Goal: Information Seeking & Learning: Learn about a topic

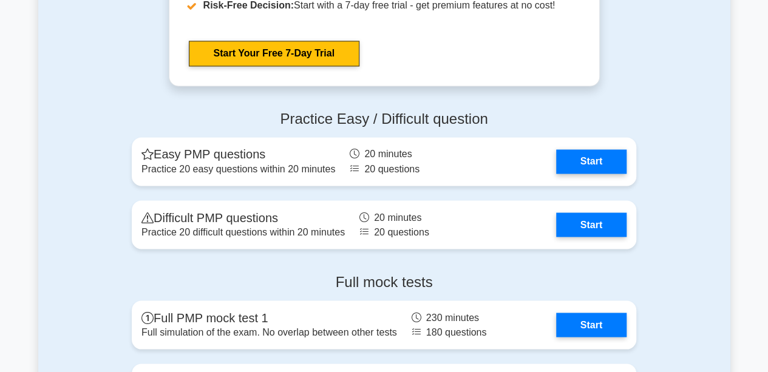
scroll to position [3302, 0]
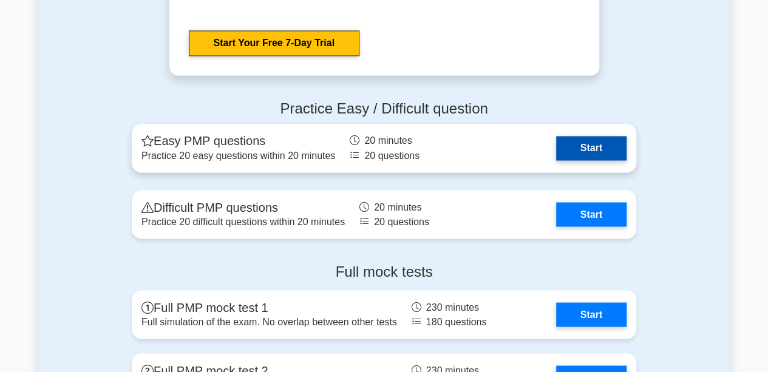
click at [590, 148] on link "Start" at bounding box center [591, 148] width 70 height 24
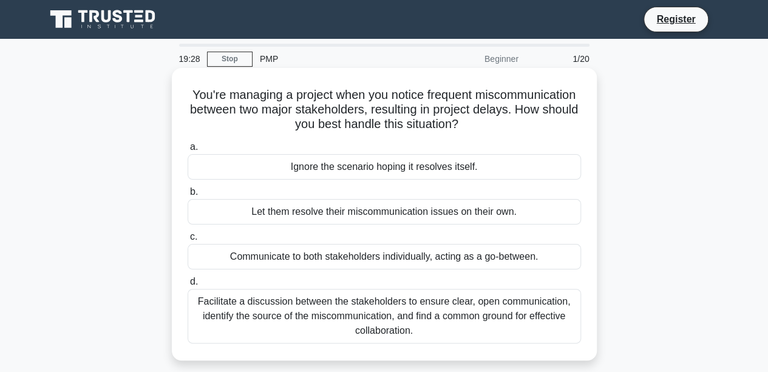
click at [409, 315] on div "Facilitate a discussion between the stakeholders to ensure clear, open communic…" at bounding box center [385, 316] width 394 height 55
click at [188, 286] on input "d. Facilitate a discussion between the stakeholders to ensure clear, open commu…" at bounding box center [188, 282] width 0 height 8
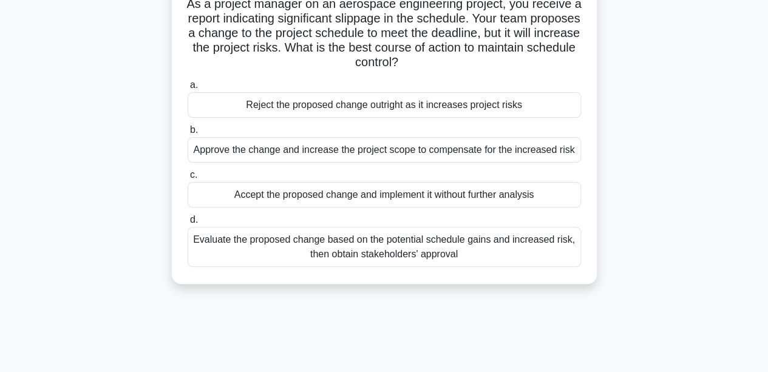
scroll to position [95, 0]
click at [471, 244] on div "Evaluate the proposed change based on the potential schedule gains and increase…" at bounding box center [385, 247] width 394 height 40
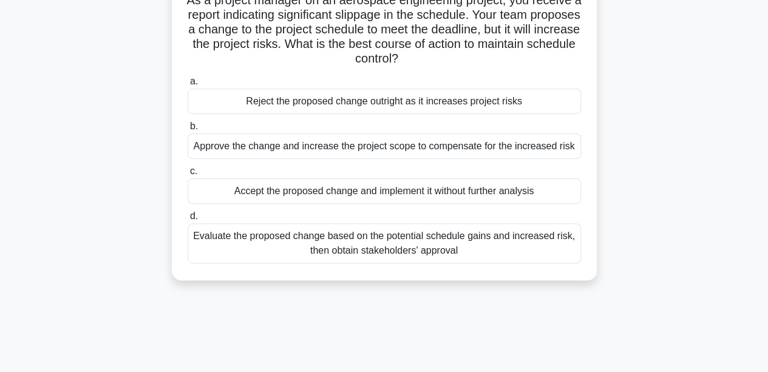
click at [188, 220] on input "d. Evaluate the proposed change based on the potential schedule gains and incre…" at bounding box center [188, 217] width 0 height 8
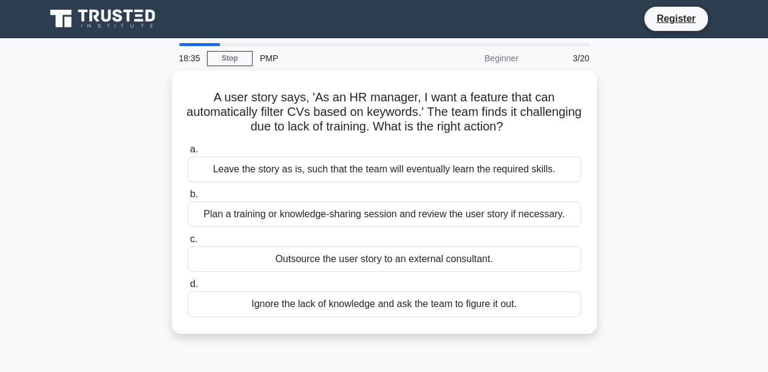
scroll to position [0, 0]
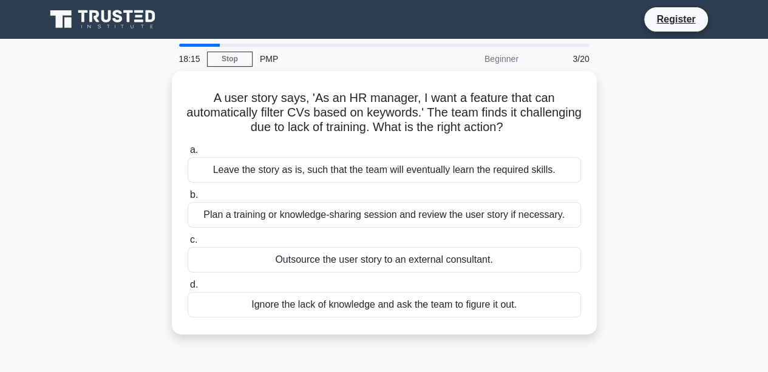
click at [534, 219] on div "Plan a training or knowledge-sharing session and review the user story if neces…" at bounding box center [385, 215] width 394 height 26
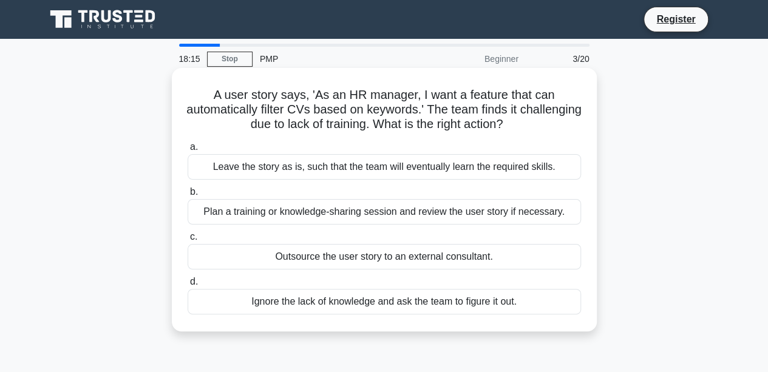
click at [188, 196] on input "b. Plan a training or knowledge-sharing session and review the user story if ne…" at bounding box center [188, 192] width 0 height 8
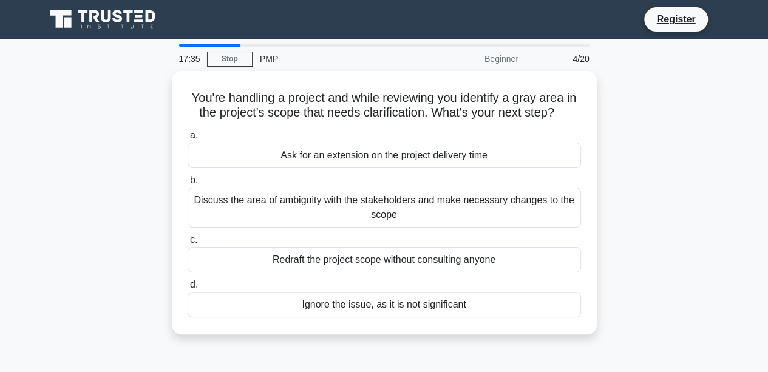
click at [504, 205] on div "Discuss the area of ambiguity with the stakeholders and make necessary changes …" at bounding box center [385, 208] width 394 height 40
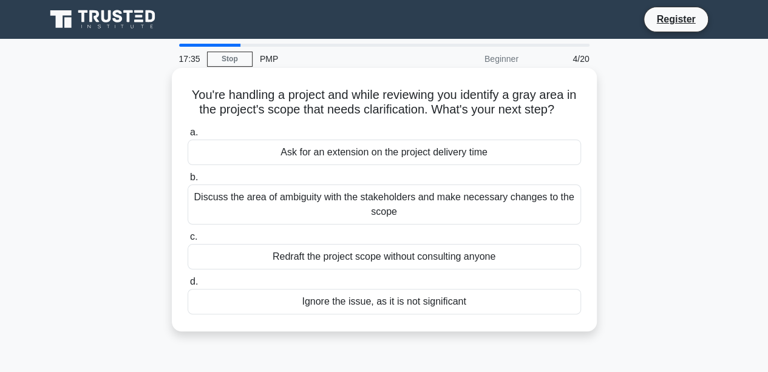
click at [188, 182] on input "b. Discuss the area of ambiguity with the stakeholders and make necessary chang…" at bounding box center [188, 178] width 0 height 8
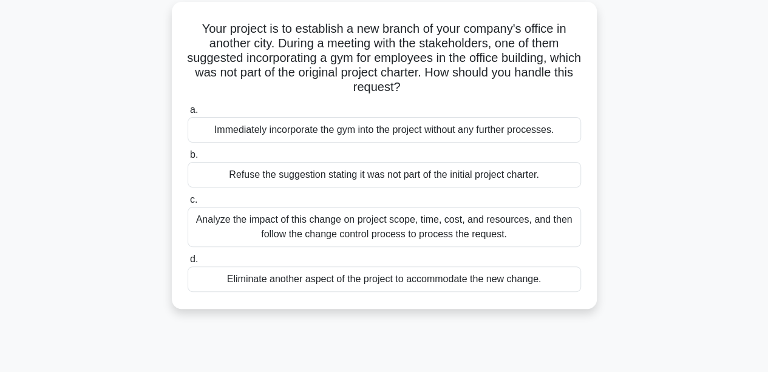
scroll to position [77, 0]
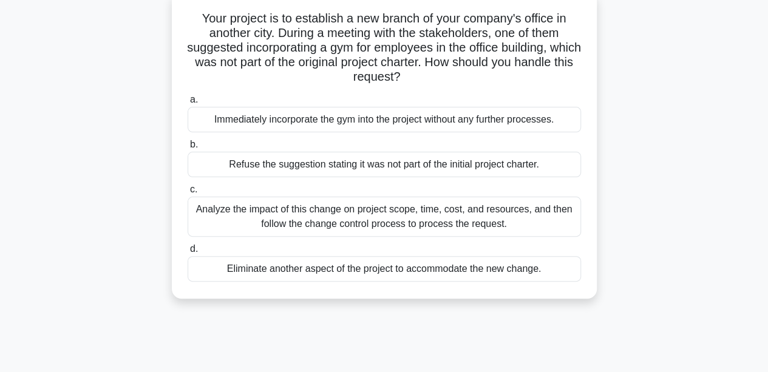
click at [496, 219] on div "Analyze the impact of this change on project scope, time, cost, and resources, …" at bounding box center [385, 217] width 394 height 40
click at [188, 194] on input "c. Analyze the impact of this change on project scope, time, cost, and resource…" at bounding box center [188, 190] width 0 height 8
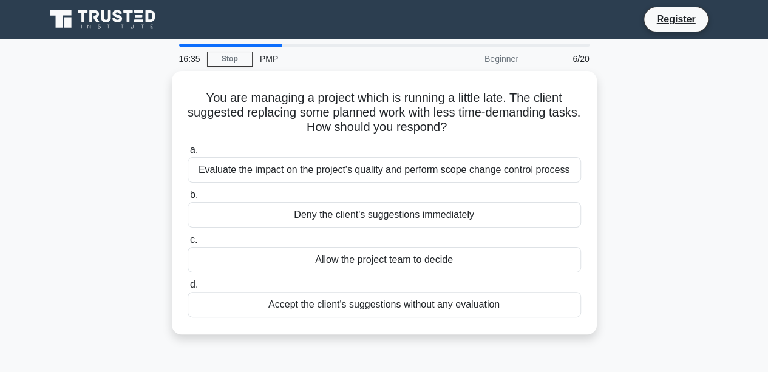
scroll to position [0, 0]
click at [538, 169] on div "Evaluate the impact on the project's quality and perform scope change control p…" at bounding box center [385, 170] width 394 height 26
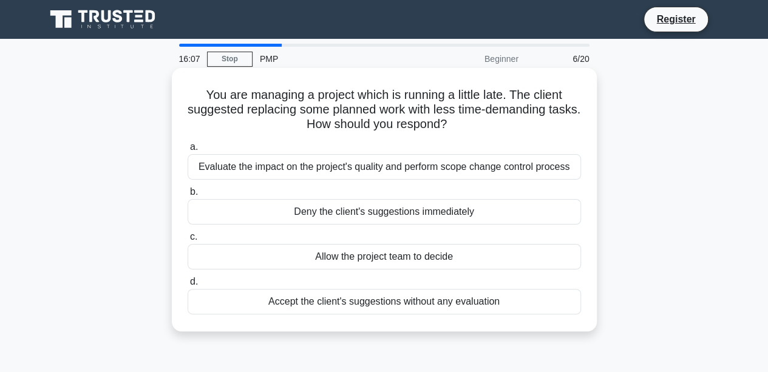
click at [188, 151] on input "a. Evaluate the impact on the project's quality and perform scope change contro…" at bounding box center [188, 147] width 0 height 8
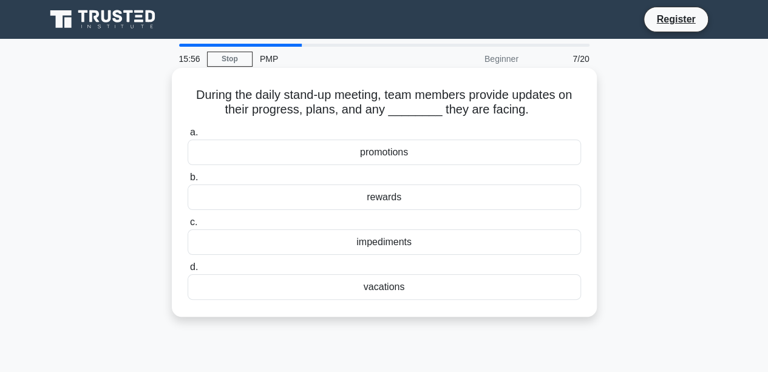
click at [429, 242] on div "impediments" at bounding box center [385, 243] width 394 height 26
click at [188, 227] on input "c. impediments" at bounding box center [188, 223] width 0 height 8
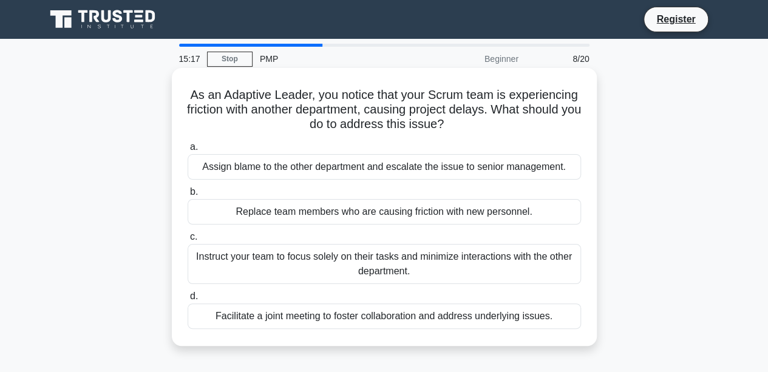
click at [498, 320] on div "Facilitate a joint meeting to foster collaboration and address underlying issue…" at bounding box center [385, 317] width 394 height 26
click at [188, 301] on input "d. Facilitate a joint meeting to foster collaboration and address underlying is…" at bounding box center [188, 297] width 0 height 8
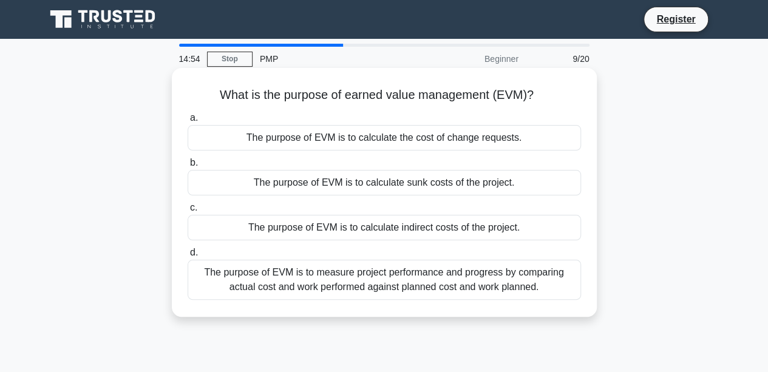
click at [485, 281] on div "The purpose of EVM is to measure project performance and progress by comparing …" at bounding box center [385, 280] width 394 height 40
click at [188, 257] on input "d. The purpose of EVM is to measure project performance and progress by compari…" at bounding box center [188, 253] width 0 height 8
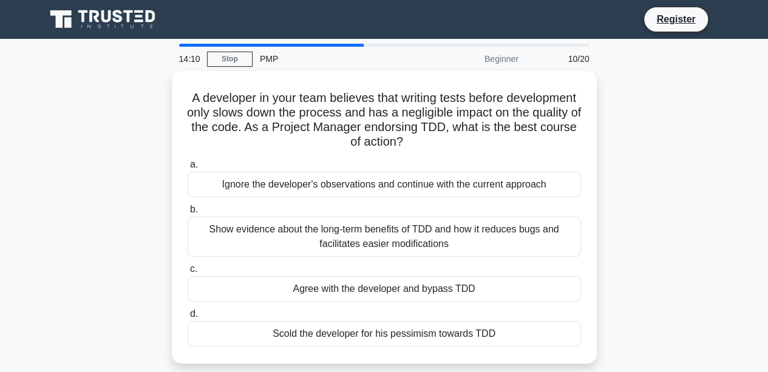
click at [451, 236] on div "Show evidence about the long-term benefits of TDD and how it reduces bugs and f…" at bounding box center [385, 237] width 394 height 40
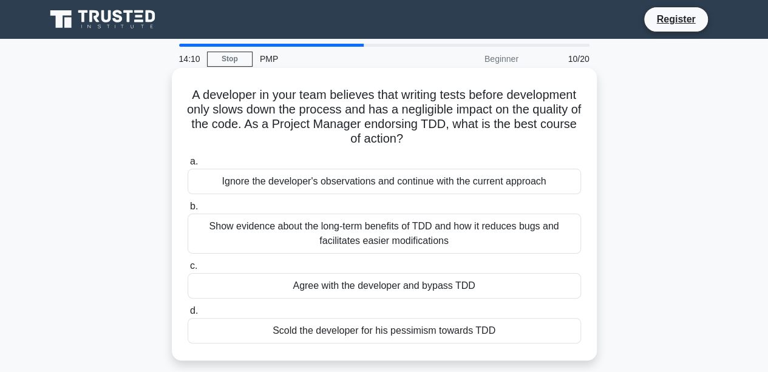
click at [188, 211] on input "b. Show evidence about the long-term benefits of TDD and how it reduces bugs an…" at bounding box center [188, 207] width 0 height 8
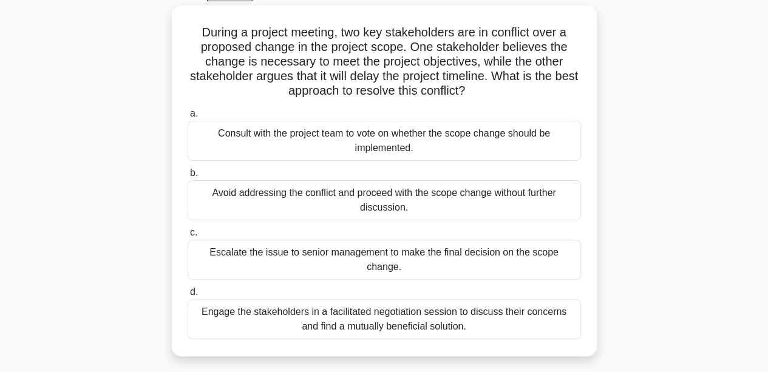
scroll to position [74, 0]
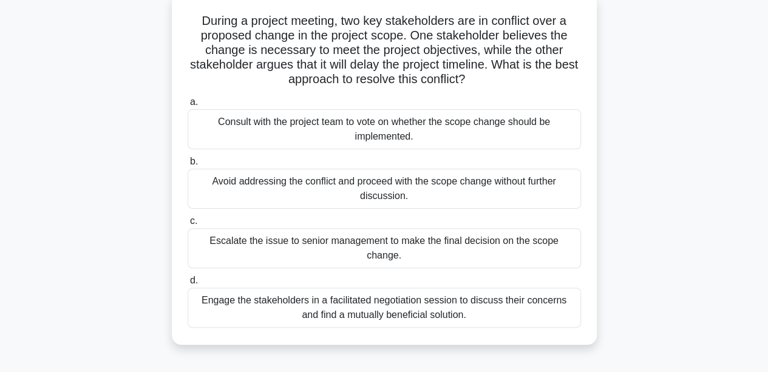
click at [462, 295] on div "Engage the stakeholders in a facilitated negotiation session to discuss their c…" at bounding box center [385, 308] width 394 height 40
click at [188, 285] on input "d. Engage the stakeholders in a facilitated negotiation session to discuss thei…" at bounding box center [188, 281] width 0 height 8
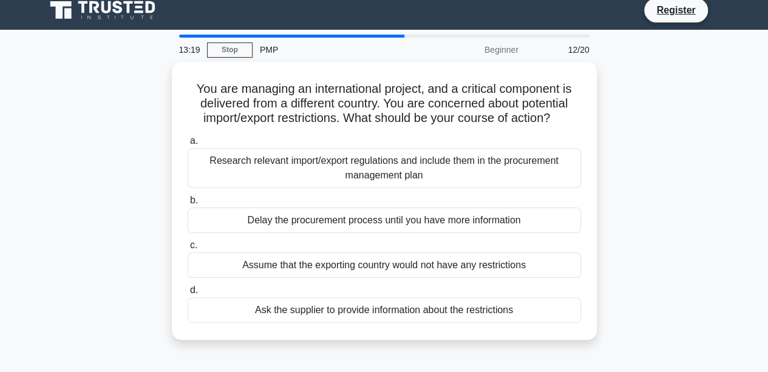
scroll to position [0, 0]
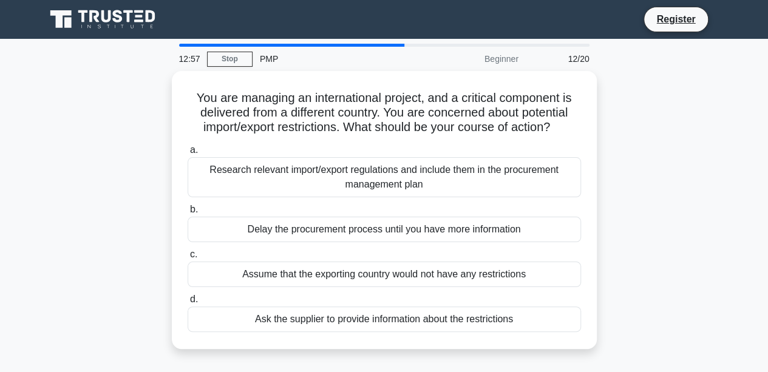
click at [493, 178] on div "Research relevant import/export regulations and include them in the procurement…" at bounding box center [385, 177] width 394 height 40
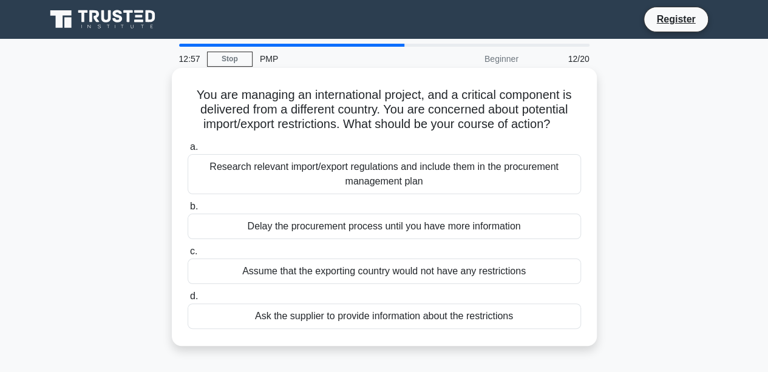
click at [188, 151] on input "a. Research relevant import/export regulations and include them in the procurem…" at bounding box center [188, 147] width 0 height 8
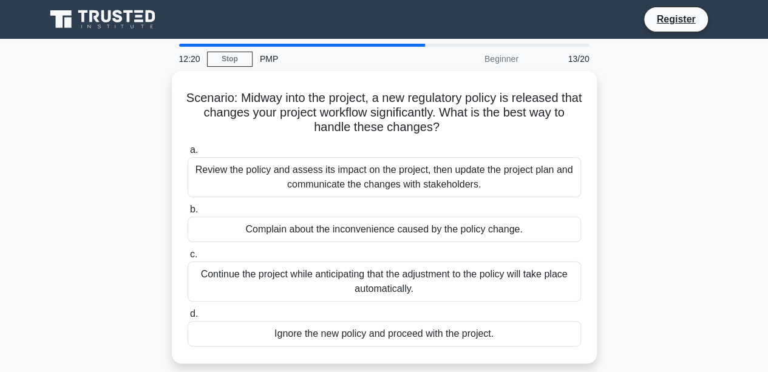
click at [446, 175] on div "Review the policy and assess its impact on the project, then update the project…" at bounding box center [385, 177] width 394 height 40
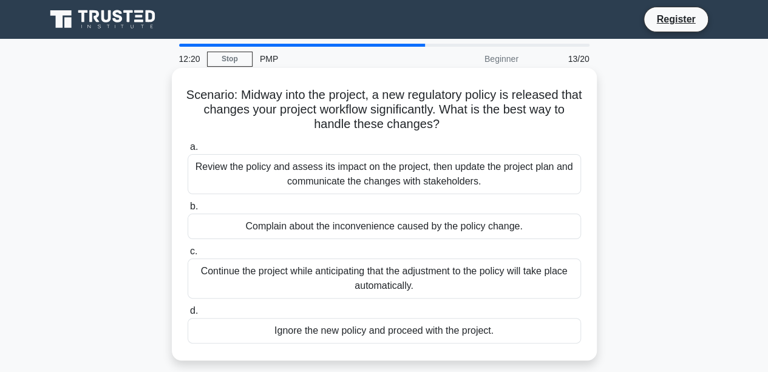
click at [188, 151] on input "a. Review the policy and assess its impact on the project, then update the proj…" at bounding box center [188, 147] width 0 height 8
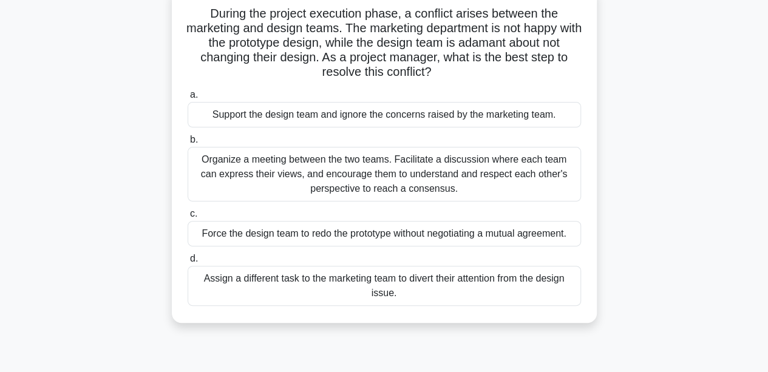
scroll to position [85, 0]
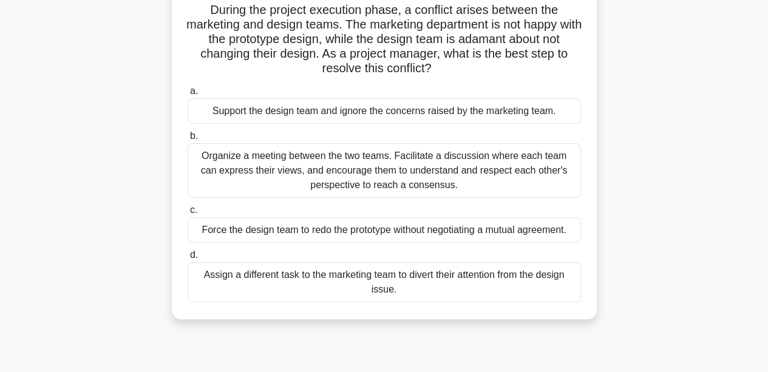
click at [483, 173] on div "Organize a meeting between the two teams. Facilitate a discussion where each te…" at bounding box center [385, 170] width 394 height 55
click at [188, 140] on input "b. Organize a meeting between the two teams. Facilitate a discussion where each…" at bounding box center [188, 136] width 0 height 8
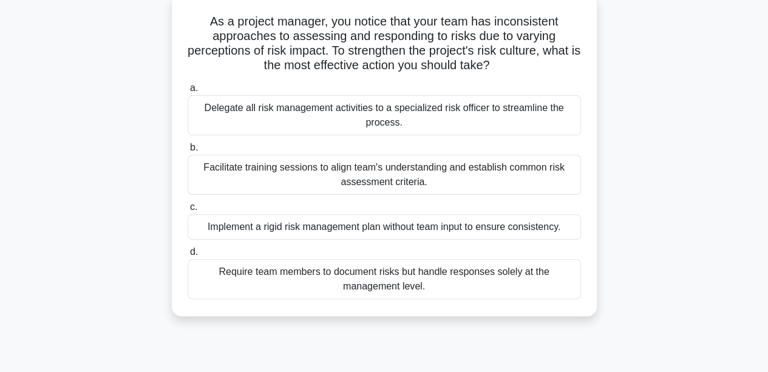
scroll to position [78, 0]
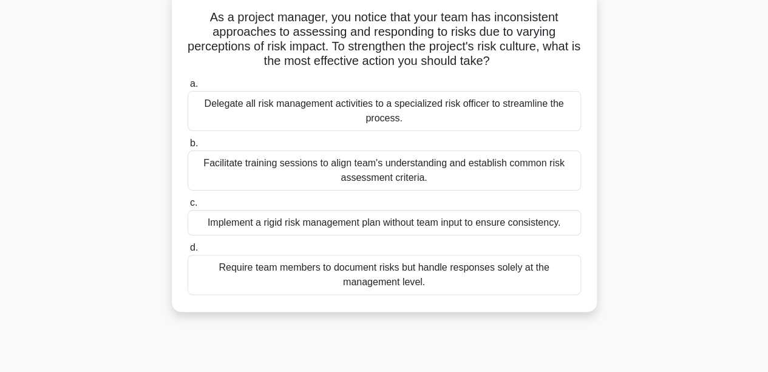
click at [434, 173] on div "Facilitate training sessions to align team's understanding and establish common…" at bounding box center [385, 171] width 394 height 40
click at [188, 148] on input "b. Facilitate training sessions to align team's understanding and establish com…" at bounding box center [188, 144] width 0 height 8
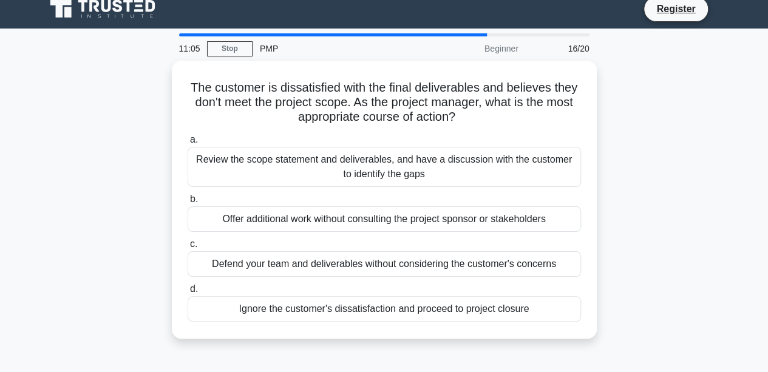
scroll to position [0, 0]
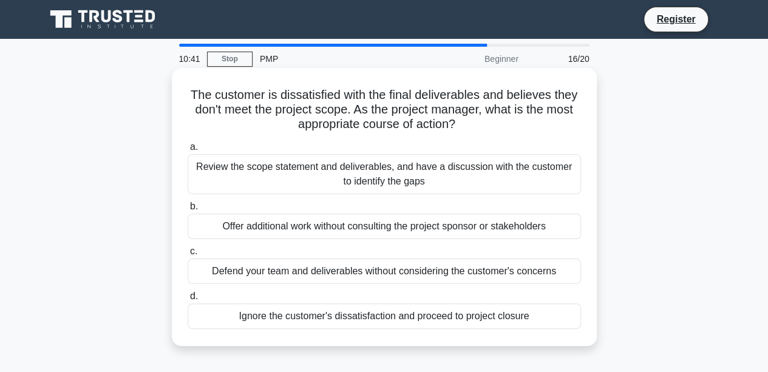
click at [426, 175] on div "Review the scope statement and deliverables, and have a discussion with the cus…" at bounding box center [385, 174] width 394 height 40
click at [188, 151] on input "a. Review the scope statement and deliverables, and have a discussion with the …" at bounding box center [188, 147] width 0 height 8
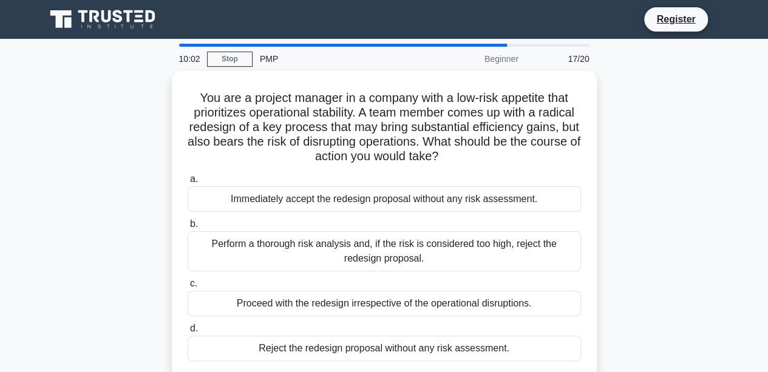
click at [418, 250] on div "Perform a thorough risk analysis and, if the risk is considered too high, rejec…" at bounding box center [385, 251] width 394 height 40
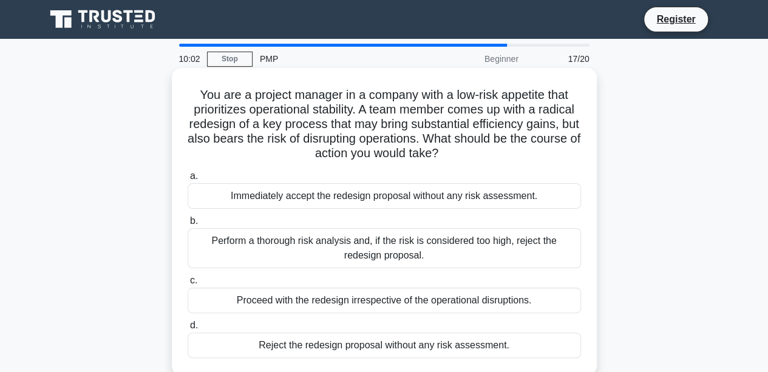
click at [188, 225] on input "b. Perform a thorough risk analysis and, if the risk is considered too high, re…" at bounding box center [188, 221] width 0 height 8
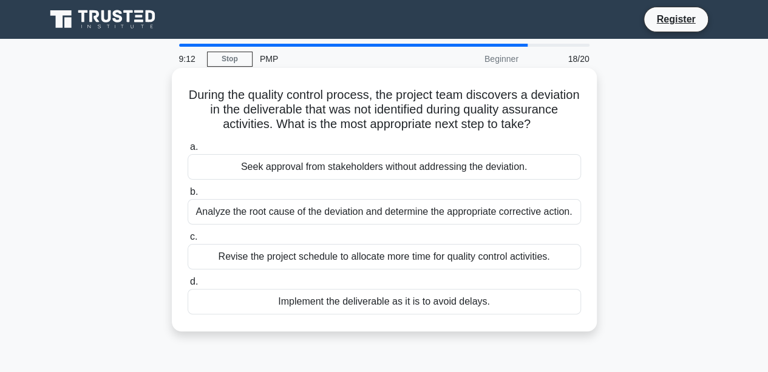
click at [507, 218] on div "Analyze the root cause of the deviation and determine the appropriate correctiv…" at bounding box center [385, 212] width 394 height 26
click at [188, 196] on input "b. Analyze the root cause of the deviation and determine the appropriate correc…" at bounding box center [188, 192] width 0 height 8
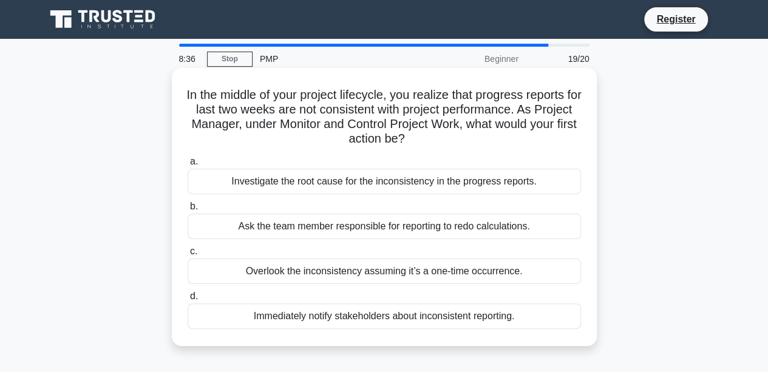
click at [492, 184] on div "Investigate the root cause for the inconsistency in the progress reports." at bounding box center [385, 182] width 394 height 26
click at [188, 166] on input "a. Investigate the root cause for the inconsistency in the progress reports." at bounding box center [188, 162] width 0 height 8
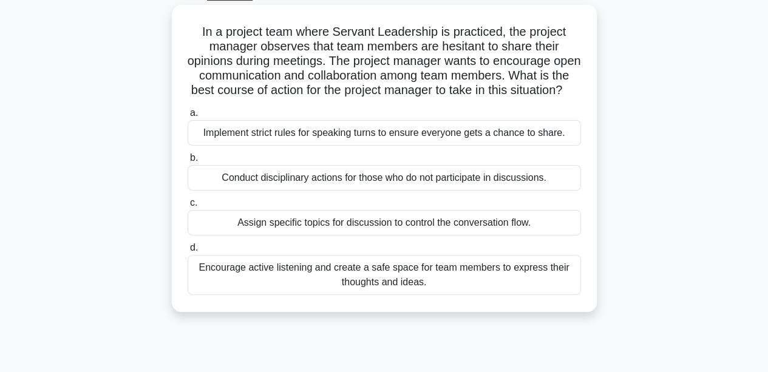
scroll to position [73, 0]
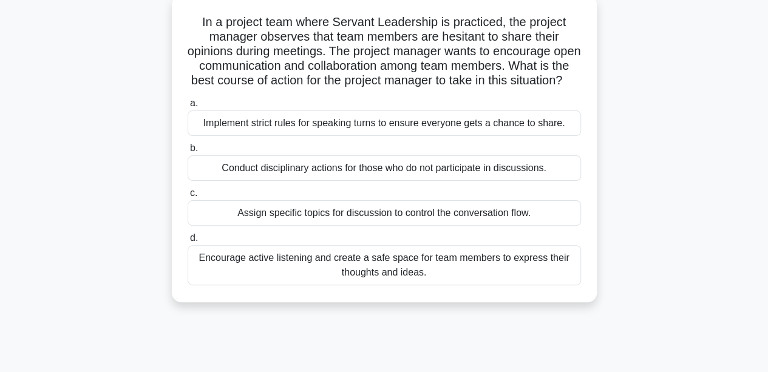
click at [426, 278] on div "Encourage active listening and create a safe space for team members to express …" at bounding box center [385, 265] width 394 height 40
click at [188, 242] on input "d. Encourage active listening and create a safe space for team members to expre…" at bounding box center [188, 238] width 0 height 8
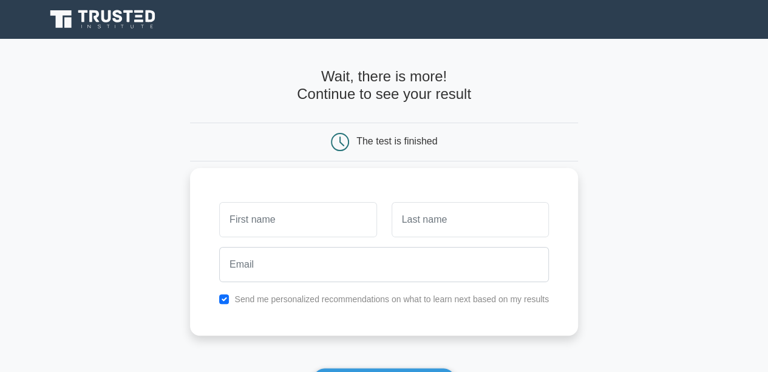
click at [275, 223] on input "text" at bounding box center [297, 219] width 157 height 35
type input "elvis"
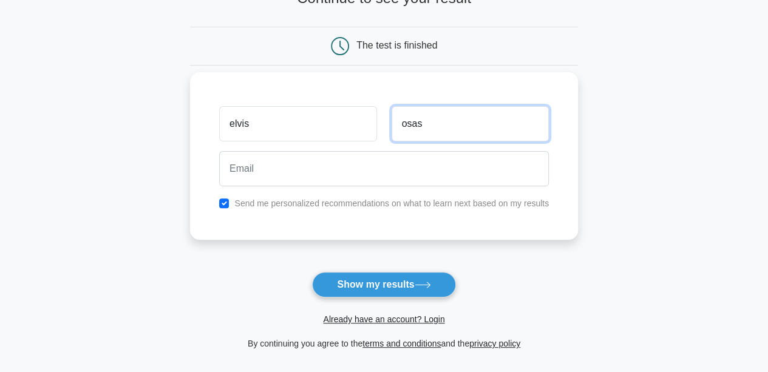
scroll to position [97, 0]
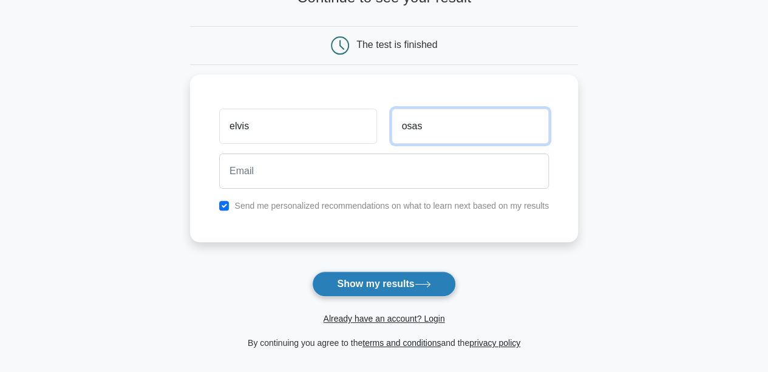
type input "osas"
click at [375, 281] on button "Show my results" at bounding box center [383, 285] width 143 height 26
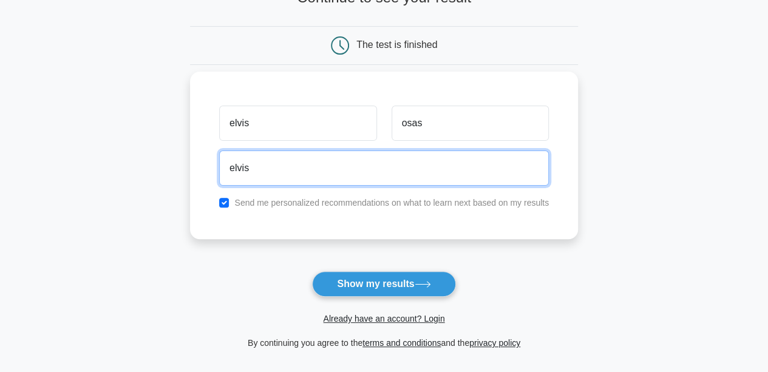
type input "elvis.edomwonyi@gmail.com"
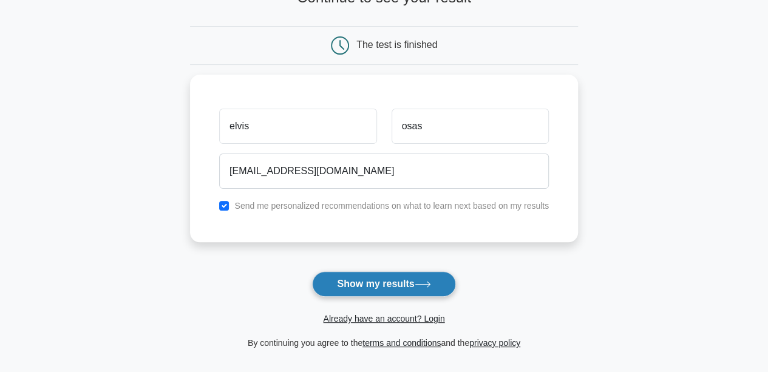
click at [383, 280] on button "Show my results" at bounding box center [383, 285] width 143 height 26
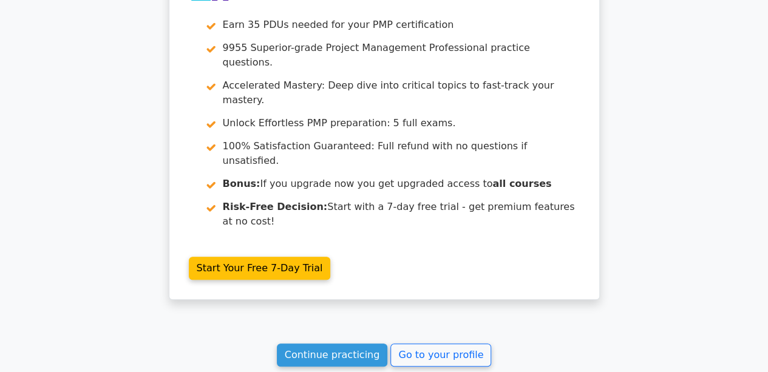
scroll to position [2697, 0]
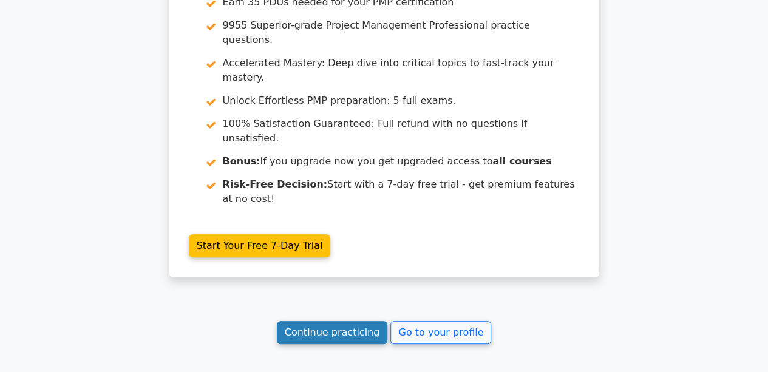
click at [342, 321] on link "Continue practicing" at bounding box center [332, 332] width 111 height 23
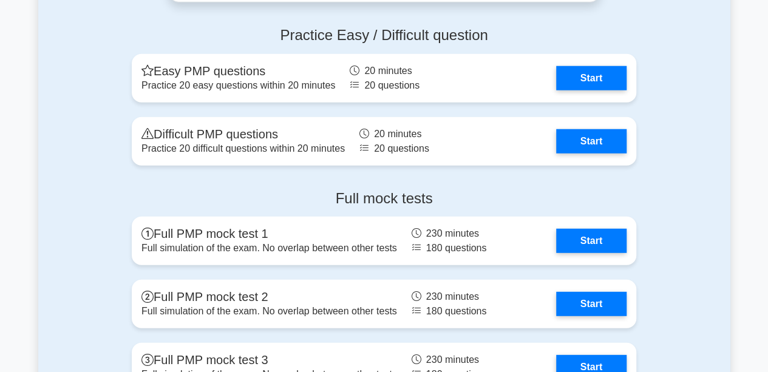
scroll to position [3844, 0]
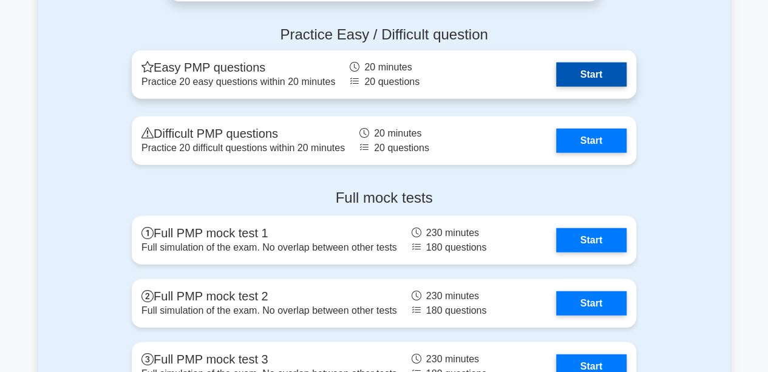
click at [594, 70] on link "Start" at bounding box center [591, 75] width 70 height 24
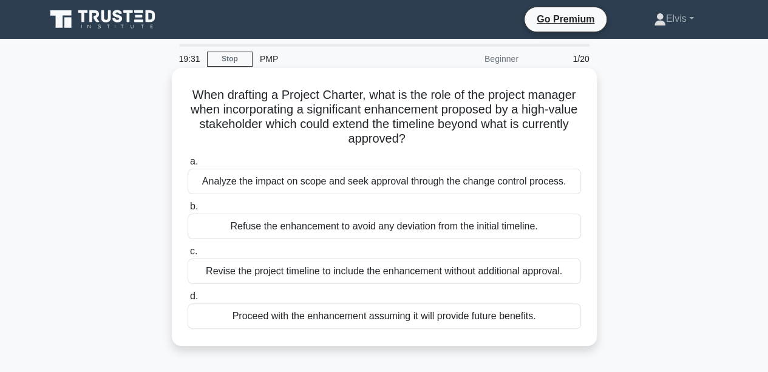
click at [510, 186] on div "Analyze the impact on scope and seek approval through the change control proces…" at bounding box center [385, 182] width 394 height 26
click at [188, 166] on input "a. Analyze the impact on scope and seek approval through the change control pro…" at bounding box center [188, 162] width 0 height 8
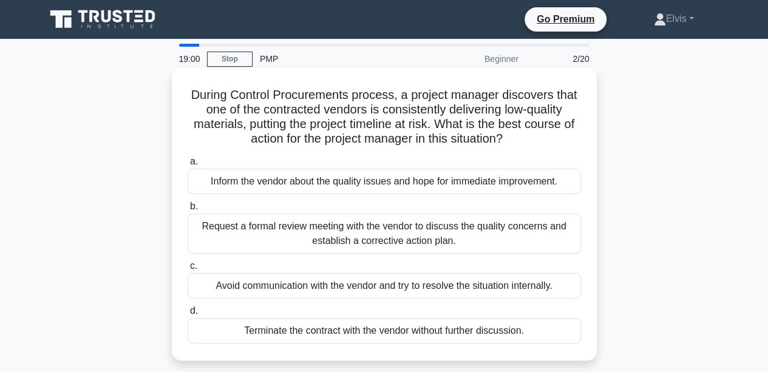
click at [451, 234] on div "Request a formal review meeting with the vendor to discuss the quality concerns…" at bounding box center [385, 234] width 394 height 40
click at [188, 211] on input "b. Request a formal review meeting with the vendor to discuss the quality conce…" at bounding box center [188, 207] width 0 height 8
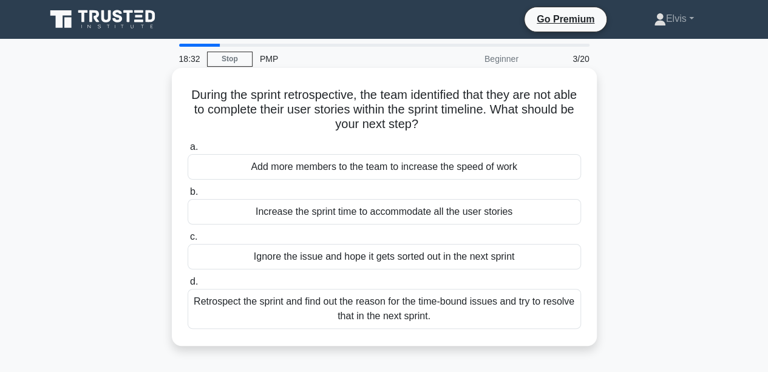
click at [463, 312] on div "Retrospect the sprint and find out the reason for the time-bound issues and try…" at bounding box center [385, 309] width 394 height 40
click at [188, 286] on input "d. Retrospect the sprint and find out the reason for the time-bound issues and …" at bounding box center [188, 282] width 0 height 8
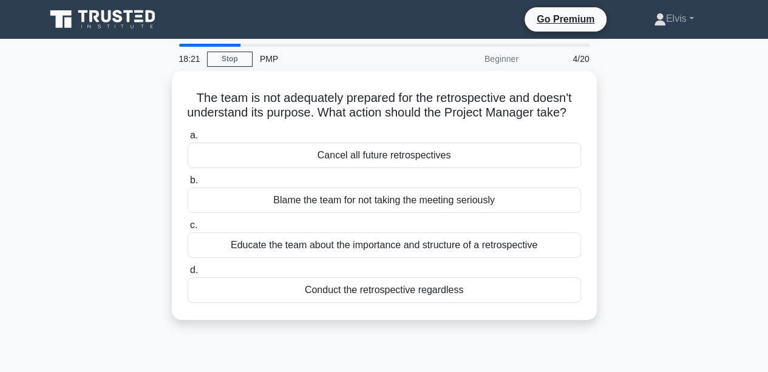
click at [497, 258] on div "Educate the team about the importance and structure of a retrospective" at bounding box center [385, 246] width 394 height 26
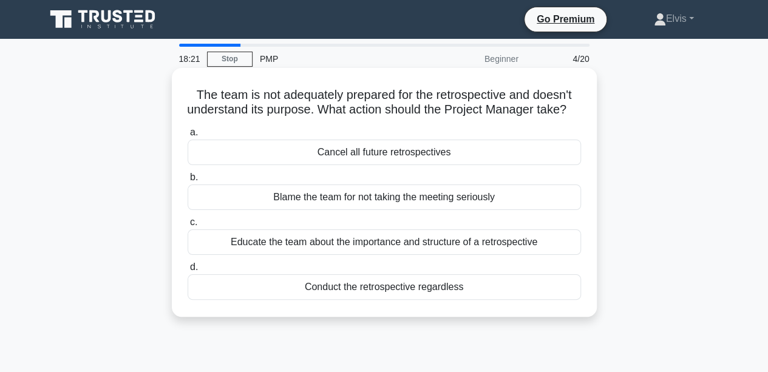
click at [188, 227] on input "c. Educate the team about the importance and structure of a retrospective" at bounding box center [188, 223] width 0 height 8
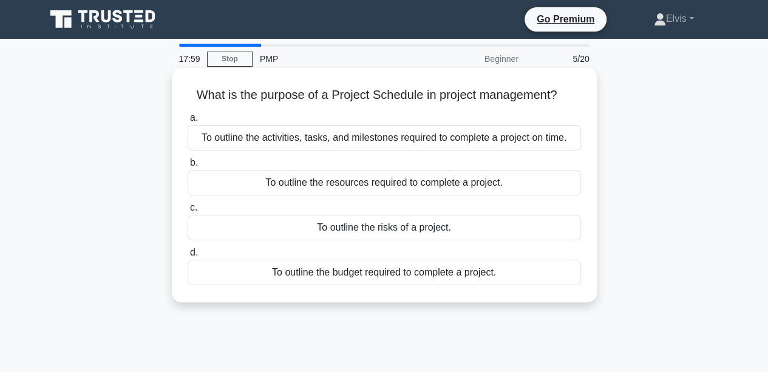
click at [539, 141] on div "To outline the activities, tasks, and milestones required to complete a project…" at bounding box center [385, 138] width 394 height 26
click at [188, 122] on input "a. To outline the activities, tasks, and milestones required to complete a proj…" at bounding box center [188, 118] width 0 height 8
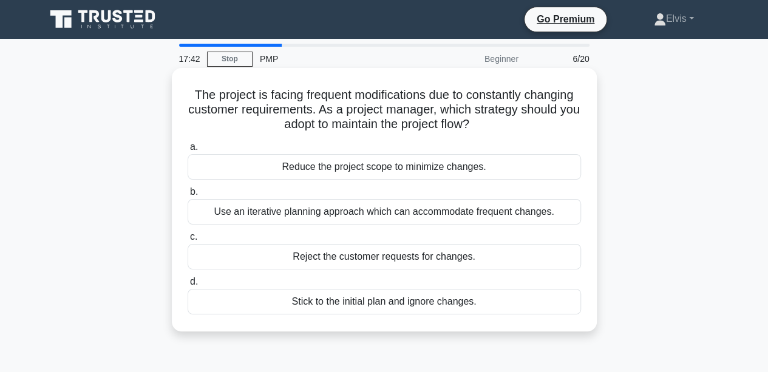
click at [532, 213] on div "Use an iterative planning approach which can accommodate frequent changes." at bounding box center [385, 212] width 394 height 26
click at [188, 196] on input "b. Use an iterative planning approach which can accommodate frequent changes." at bounding box center [188, 192] width 0 height 8
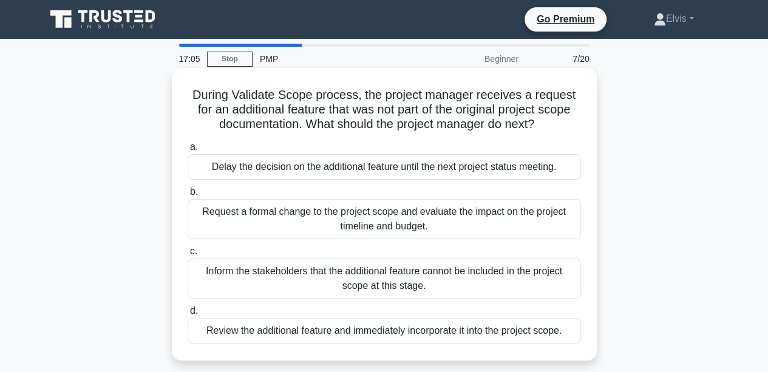
click at [423, 221] on div "Request a formal change to the project scope and evaluate the impact on the pro…" at bounding box center [385, 219] width 394 height 40
click at [188, 196] on input "b. Request a formal change to the project scope and evaluate the impact on the …" at bounding box center [188, 192] width 0 height 8
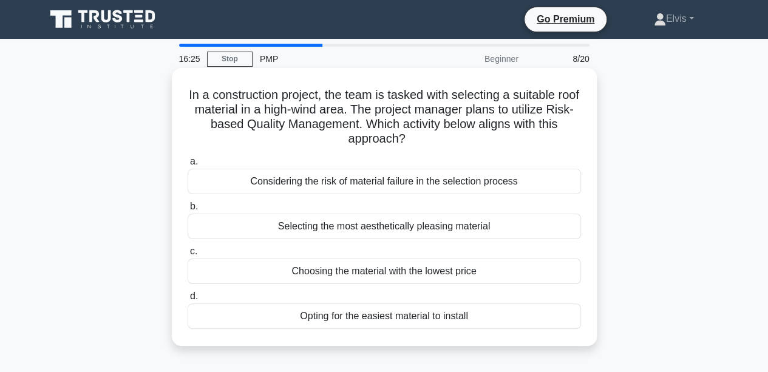
click at [474, 185] on div "Considering the risk of material failure in the selection process" at bounding box center [385, 182] width 394 height 26
click at [188, 166] on input "a. Considering the risk of material failure in the selection process" at bounding box center [188, 162] width 0 height 8
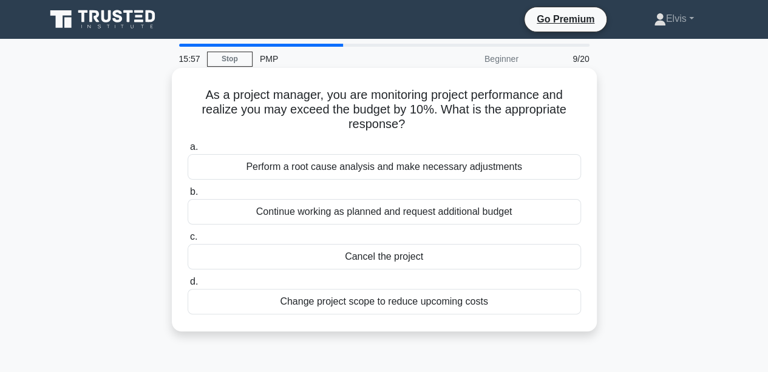
click at [485, 172] on div "Perform a root cause analysis and make necessary adjustments" at bounding box center [385, 167] width 394 height 26
click at [188, 151] on input "a. Perform a root cause analysis and make necessary adjustments" at bounding box center [188, 147] width 0 height 8
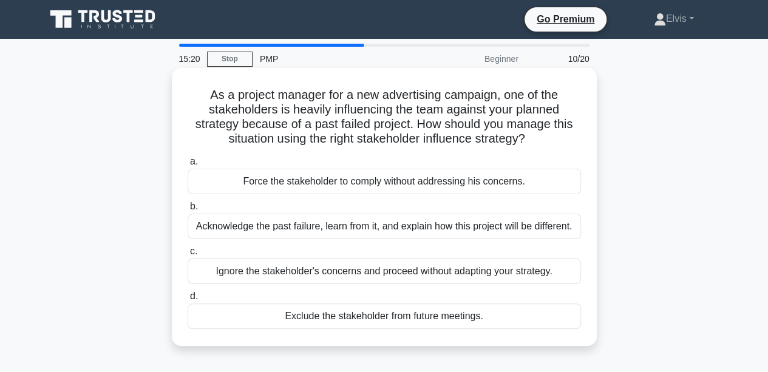
click at [494, 228] on div "Acknowledge the past failure, learn from it, and explain how this project will …" at bounding box center [385, 227] width 394 height 26
click at [188, 211] on input "b. Acknowledge the past failure, learn from it, and explain how this project wi…" at bounding box center [188, 207] width 0 height 8
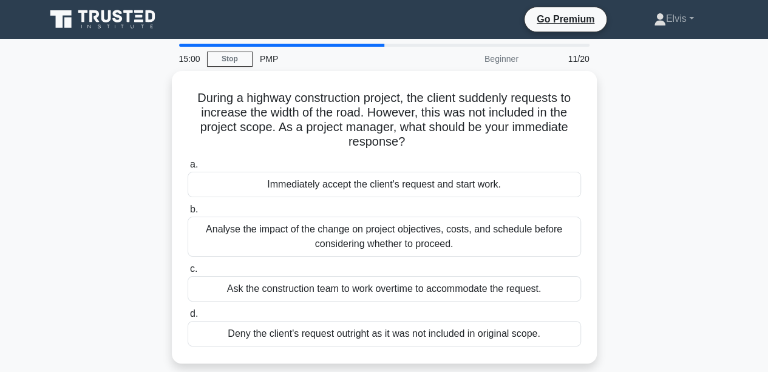
click at [494, 238] on div "Analyse the impact of the change on project objectives, costs, and schedule bef…" at bounding box center [385, 237] width 394 height 40
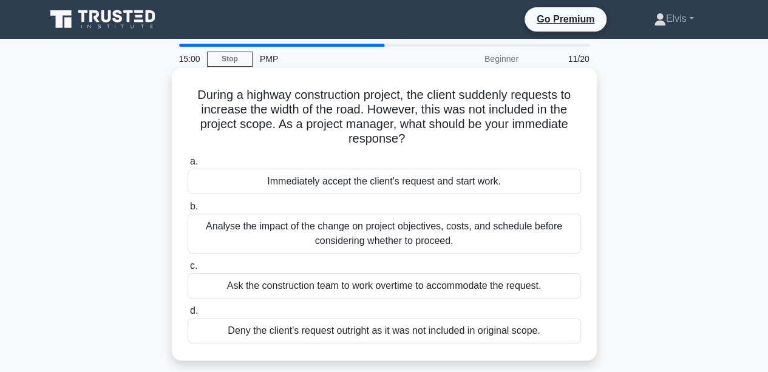
click at [188, 211] on input "b. Analyse the impact of the change on project objectives, costs, and schedule …" at bounding box center [188, 207] width 0 height 8
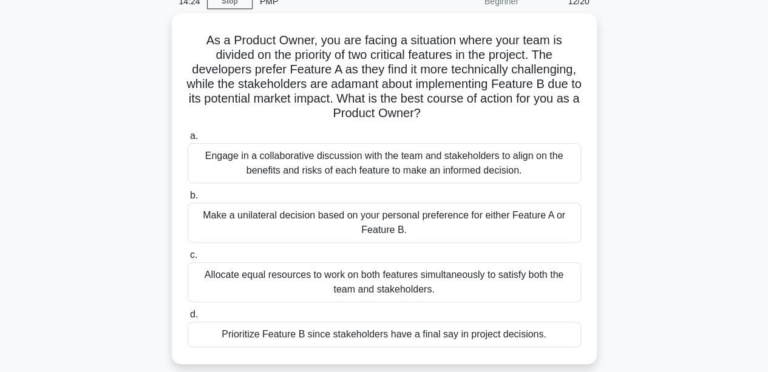
scroll to position [58, 0]
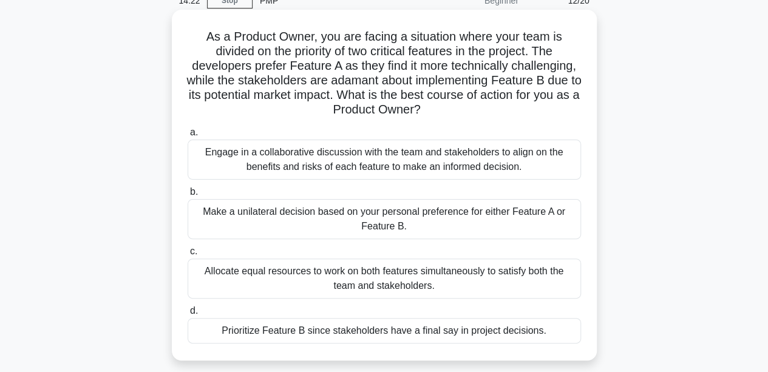
click at [504, 165] on div "Engage in a collaborative discussion with the team and stakeholders to align on…" at bounding box center [385, 160] width 394 height 40
click at [188, 137] on input "a. Engage in a collaborative discussion with the team and stakeholders to align…" at bounding box center [188, 133] width 0 height 8
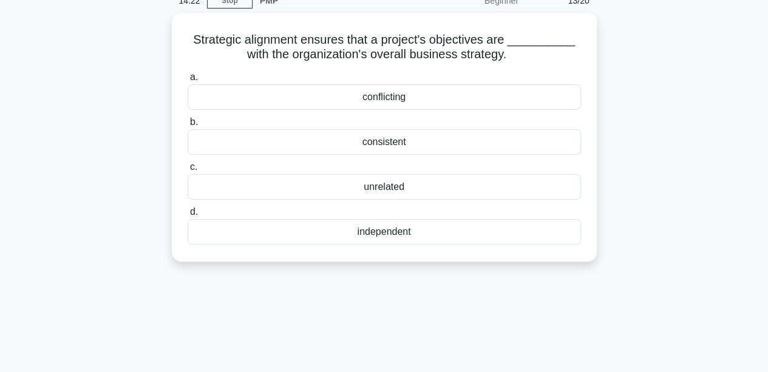
scroll to position [0, 0]
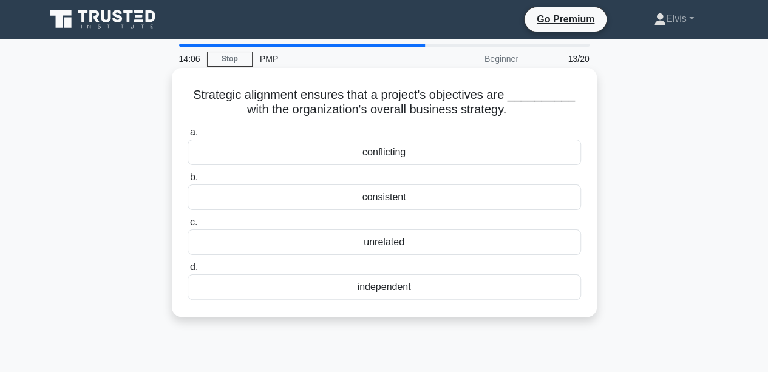
click at [405, 202] on div "consistent" at bounding box center [385, 198] width 394 height 26
click at [188, 182] on input "b. consistent" at bounding box center [188, 178] width 0 height 8
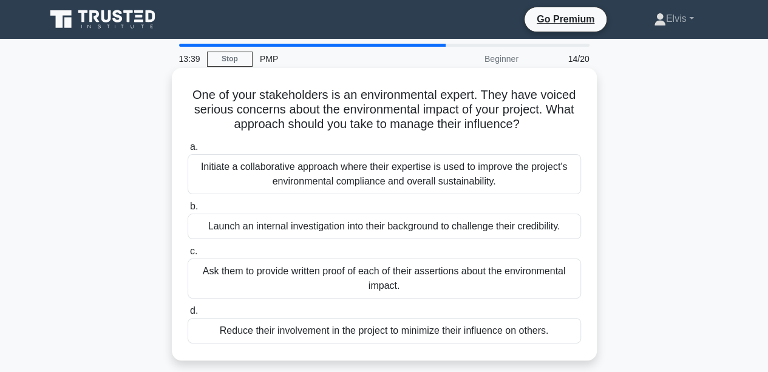
click at [502, 177] on div "Initiate a collaborative approach where their expertise is used to improve the …" at bounding box center [385, 174] width 394 height 40
click at [188, 151] on input "a. Initiate a collaborative approach where their expertise is used to improve t…" at bounding box center [188, 147] width 0 height 8
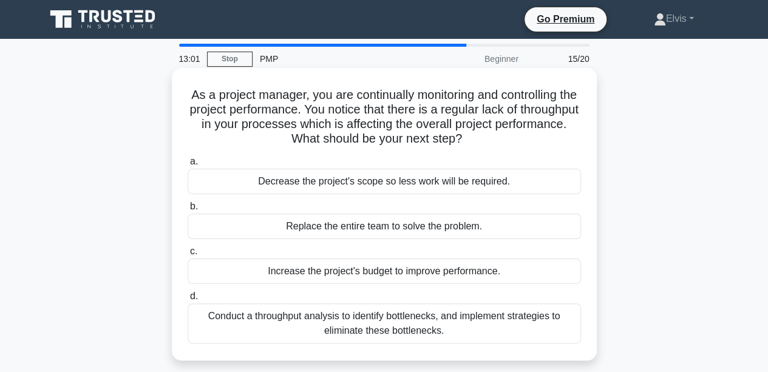
click at [502, 324] on div "Conduct a throughput analysis to identify bottlenecks, and implement strategies…" at bounding box center [385, 324] width 394 height 40
click at [188, 301] on input "d. Conduct a throughput analysis to identify bottlenecks, and implement strateg…" at bounding box center [188, 297] width 0 height 8
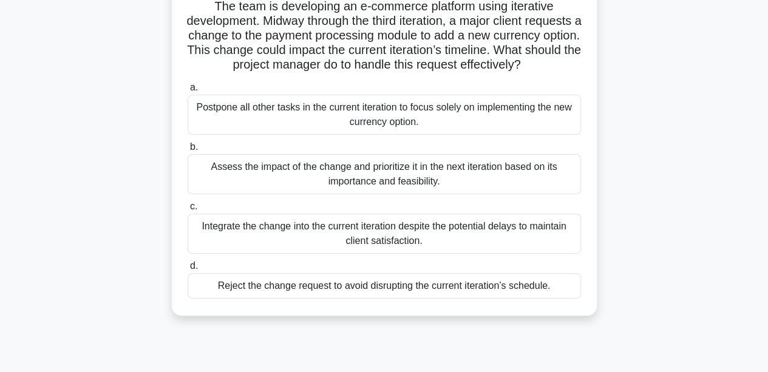
scroll to position [94, 0]
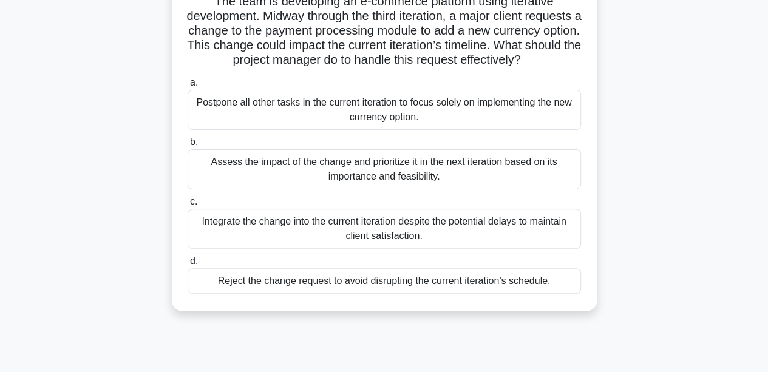
click at [510, 182] on div "Assess the impact of the change and prioritize it in the next iteration based o…" at bounding box center [385, 169] width 394 height 40
click at [188, 146] on input "b. Assess the impact of the change and prioritize it in the next iteration base…" at bounding box center [188, 142] width 0 height 8
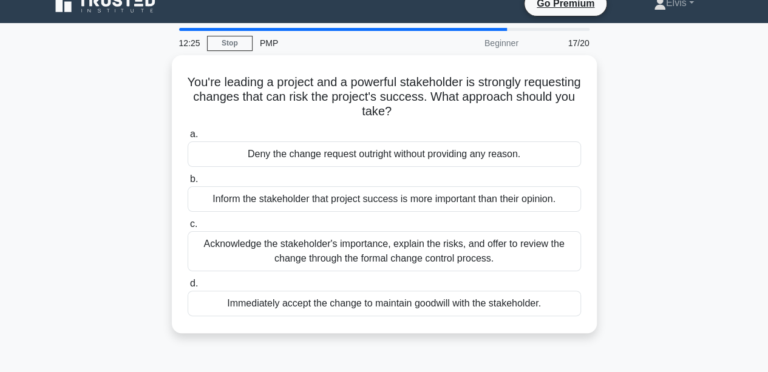
scroll to position [0, 0]
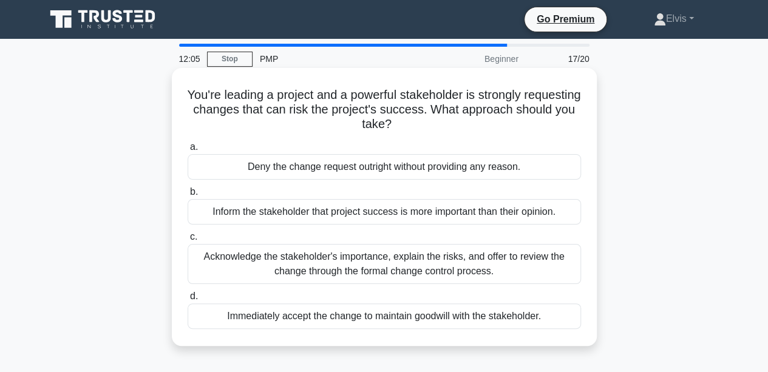
click at [510, 265] on div "Acknowledge the stakeholder's importance, explain the risks, and offer to revie…" at bounding box center [385, 264] width 394 height 40
click at [188, 241] on input "c. Acknowledge the stakeholder's importance, explain the risks, and offer to re…" at bounding box center [188, 237] width 0 height 8
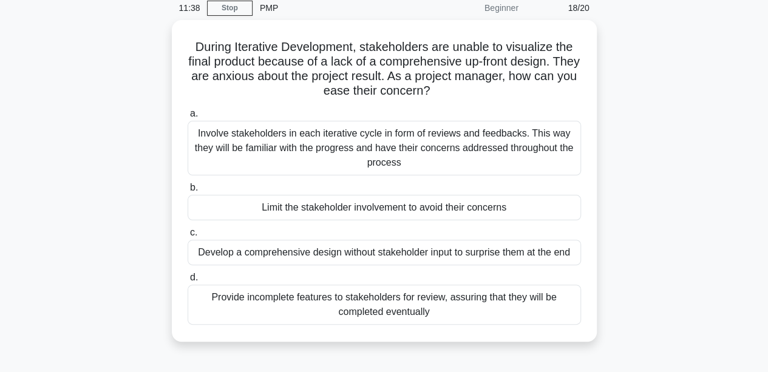
scroll to position [52, 0]
click at [524, 133] on div "Involve stakeholders in each iterative cycle in form of reviews and feedbacks. …" at bounding box center [385, 147] width 394 height 55
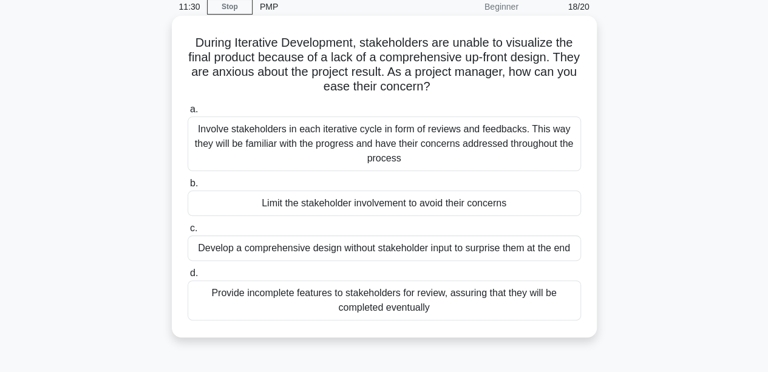
click at [188, 114] on input "a. Involve stakeholders in each iterative cycle in form of reviews and feedback…" at bounding box center [188, 110] width 0 height 8
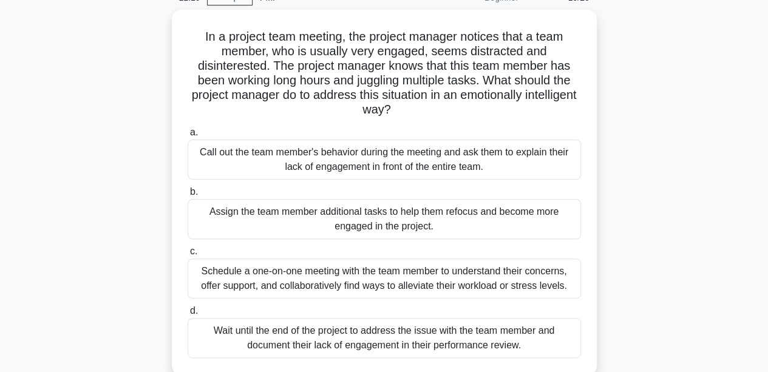
scroll to position [73, 0]
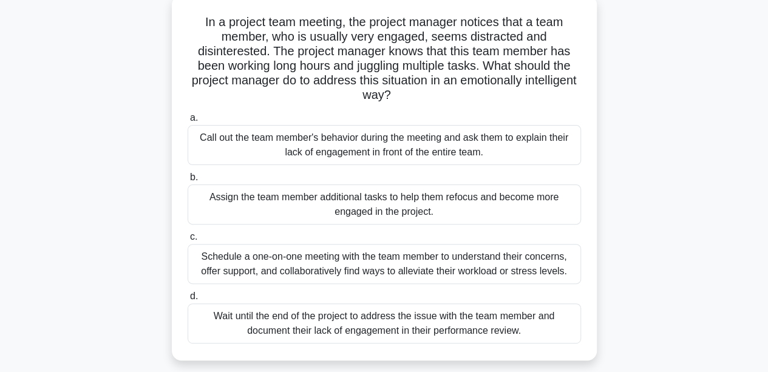
click at [535, 269] on div "Schedule a one-on-one meeting with the team member to understand their concerns…" at bounding box center [385, 264] width 394 height 40
click at [188, 241] on input "c. Schedule a one-on-one meeting with the team member to understand their conce…" at bounding box center [188, 237] width 0 height 8
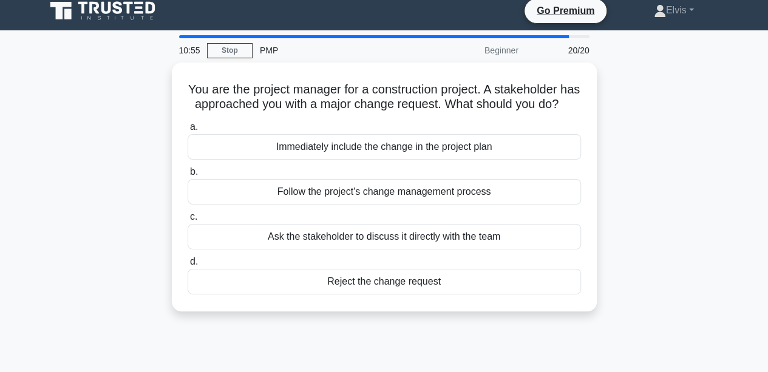
scroll to position [0, 0]
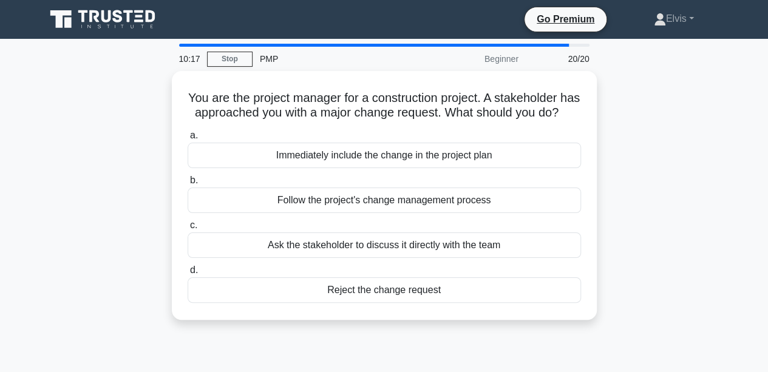
click at [477, 213] on div "Follow the project's change management process" at bounding box center [385, 201] width 394 height 26
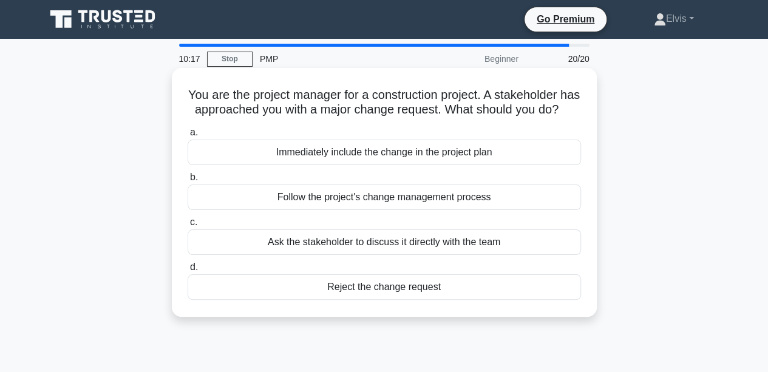
click at [188, 182] on input "b. Follow the project's change management process" at bounding box center [188, 178] width 0 height 8
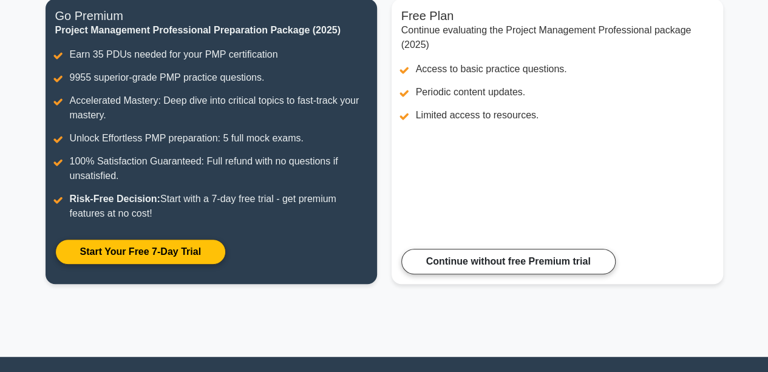
scroll to position [170, 0]
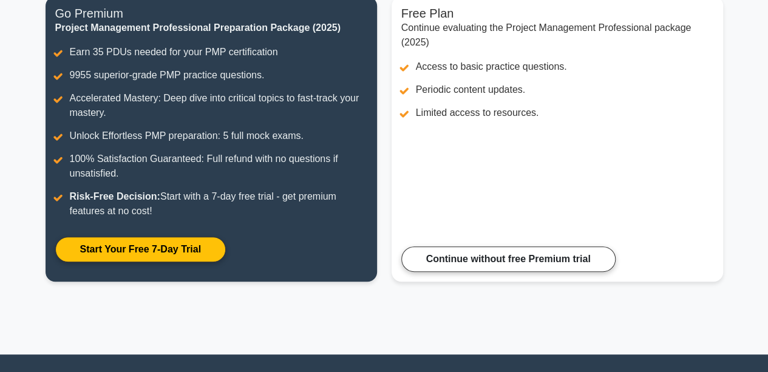
click at [558, 261] on link "Continue without free Premium trial" at bounding box center [509, 260] width 214 height 26
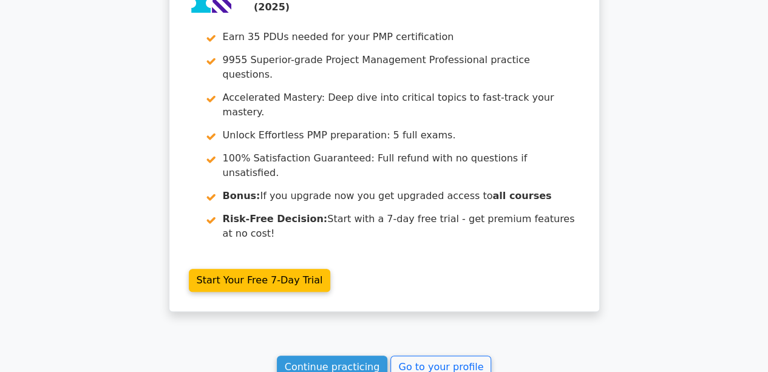
scroll to position [2667, 0]
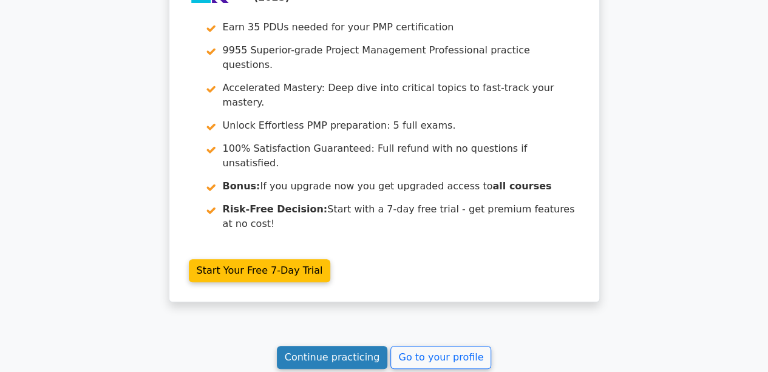
click at [340, 346] on link "Continue practicing" at bounding box center [332, 357] width 111 height 23
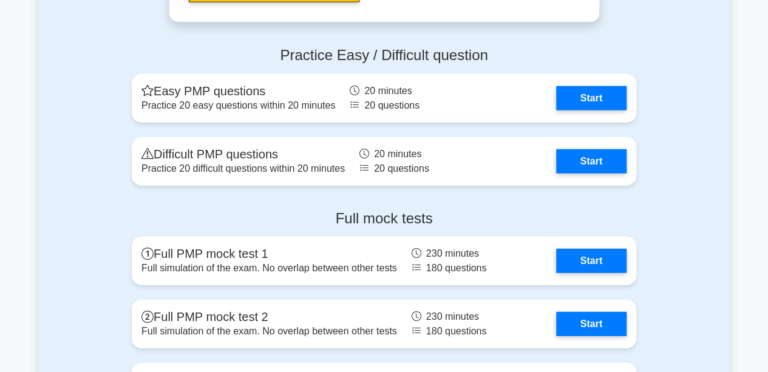
scroll to position [3849, 0]
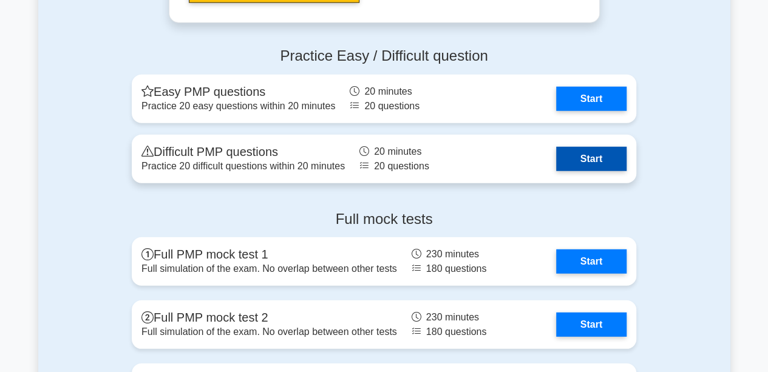
click at [590, 155] on link "Start" at bounding box center [591, 159] width 70 height 24
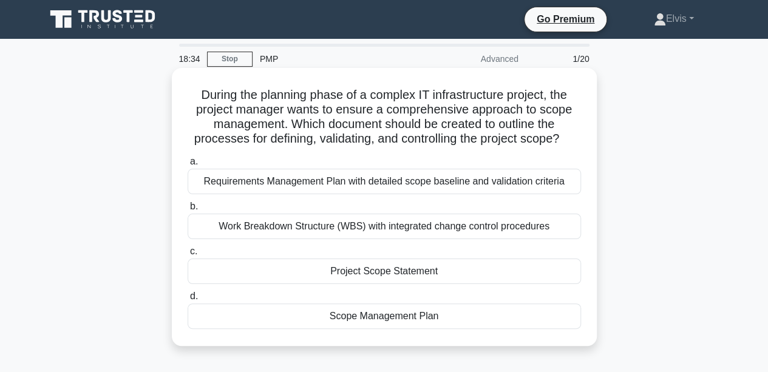
click at [477, 180] on div "Requirements Management Plan with detailed scope baseline and validation criter…" at bounding box center [385, 182] width 394 height 26
click at [188, 166] on input "a. Requirements Management Plan with detailed scope baseline and validation cri…" at bounding box center [188, 162] width 0 height 8
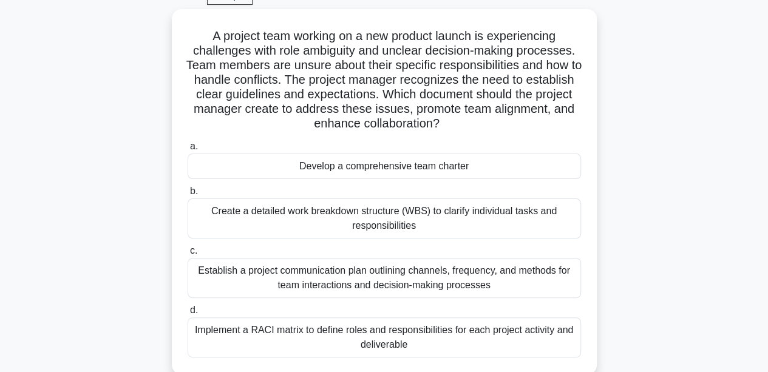
scroll to position [63, 0]
click at [447, 163] on div "Develop a comprehensive team charter" at bounding box center [385, 165] width 394 height 26
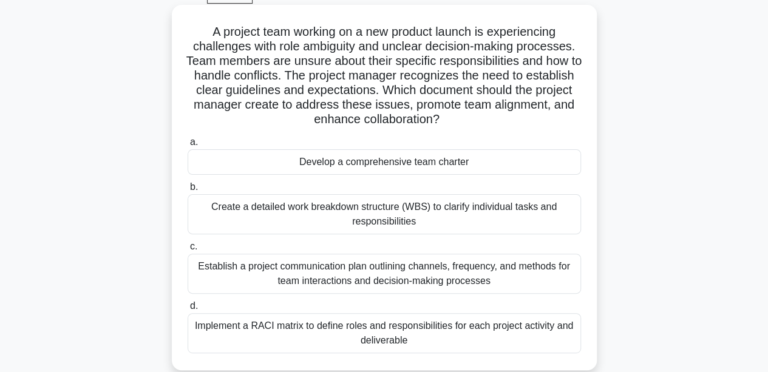
click at [188, 146] on input "a. Develop a comprehensive team charter" at bounding box center [188, 142] width 0 height 8
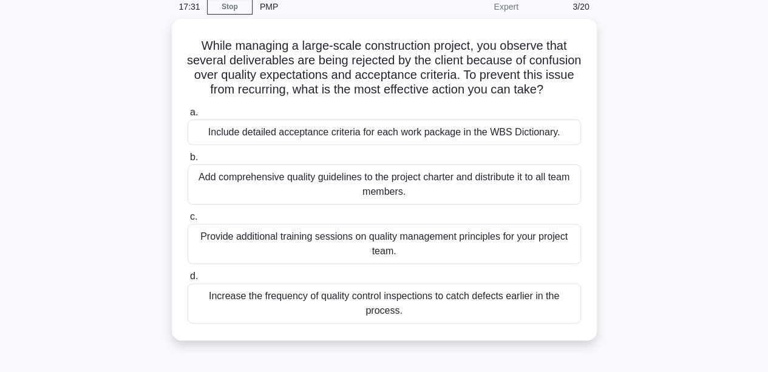
scroll to position [48, 0]
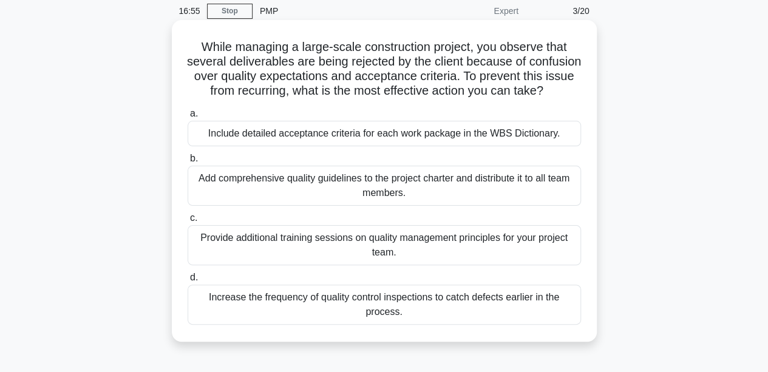
click at [490, 146] on div "Include detailed acceptance criteria for each work package in the WBS Dictionar…" at bounding box center [385, 134] width 394 height 26
click at [188, 118] on input "a. Include detailed acceptance criteria for each work package in the WBS Dictio…" at bounding box center [188, 114] width 0 height 8
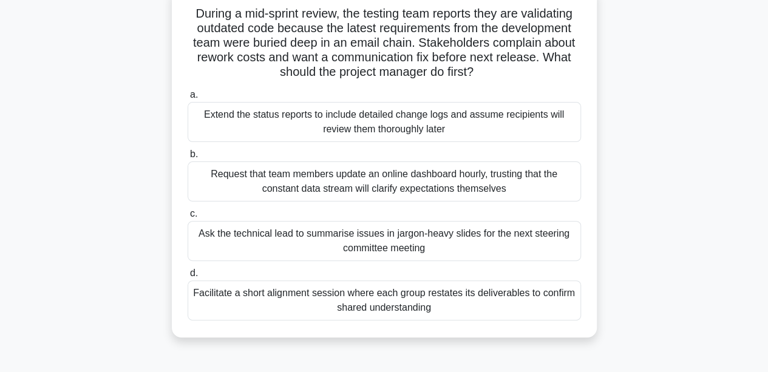
scroll to position [88, 0]
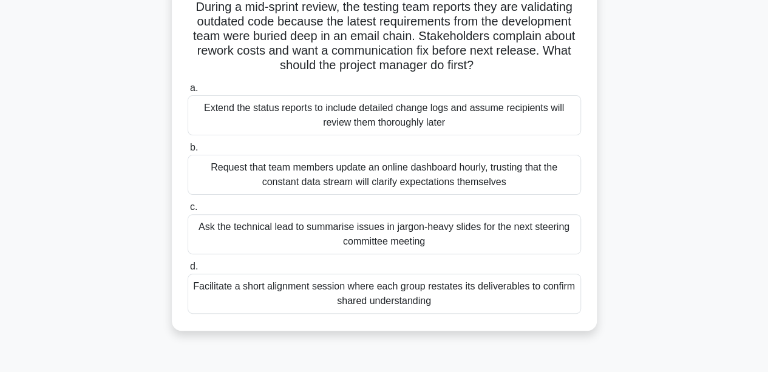
click at [465, 298] on div "Facilitate a short alignment session where each group restates its deliverables…" at bounding box center [385, 294] width 394 height 40
click at [188, 271] on input "d. Facilitate a short alignment session where each group restates its deliverab…" at bounding box center [188, 267] width 0 height 8
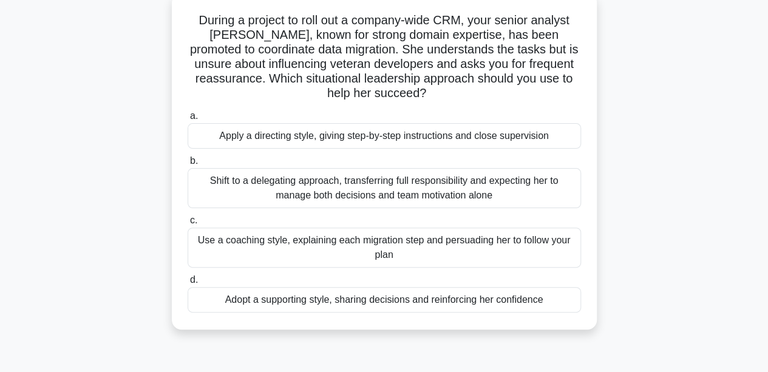
scroll to position [78, 0]
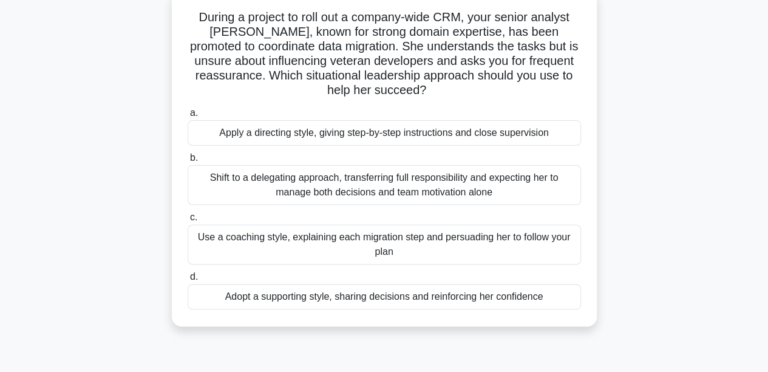
click at [499, 302] on div "Adopt a supporting style, sharing decisions and reinforcing her confidence" at bounding box center [385, 297] width 394 height 26
click at [188, 281] on input "d. Adopt a supporting style, sharing decisions and reinforcing her confidence" at bounding box center [188, 277] width 0 height 8
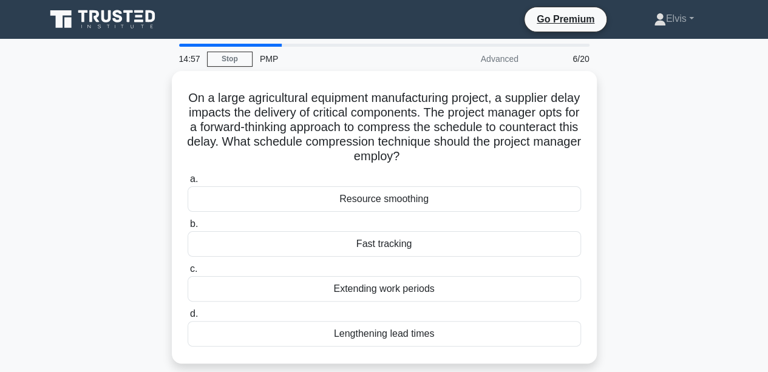
scroll to position [0, 0]
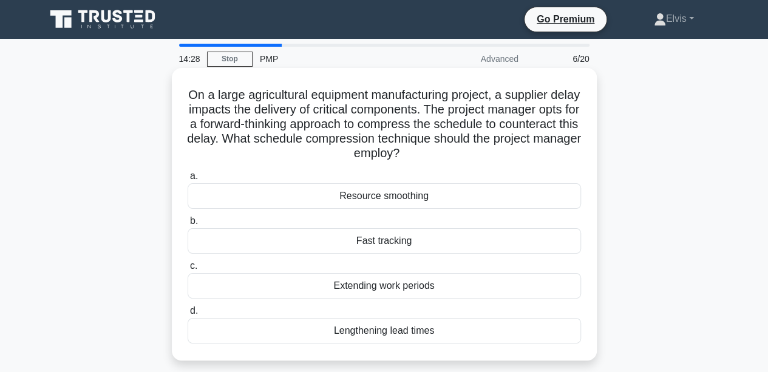
click at [398, 245] on div "Fast tracking" at bounding box center [385, 241] width 394 height 26
click at [188, 225] on input "b. Fast tracking" at bounding box center [188, 221] width 0 height 8
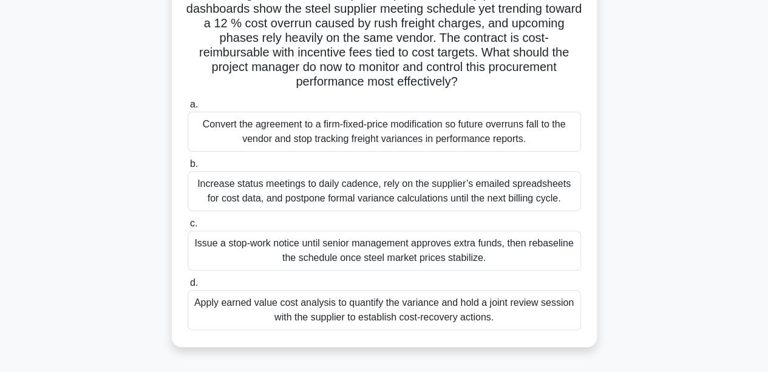
scroll to position [108, 0]
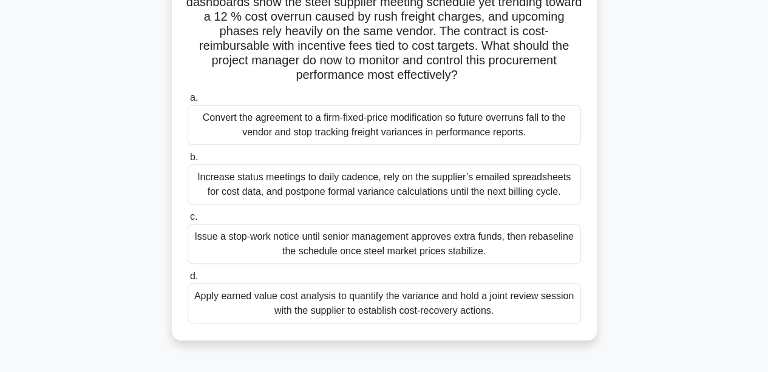
click at [492, 308] on div "Apply earned value cost analysis to quantify the variance and hold a joint revi…" at bounding box center [385, 304] width 394 height 40
click at [188, 281] on input "d. Apply earned value cost analysis to quantify the variance and hold a joint r…" at bounding box center [188, 277] width 0 height 8
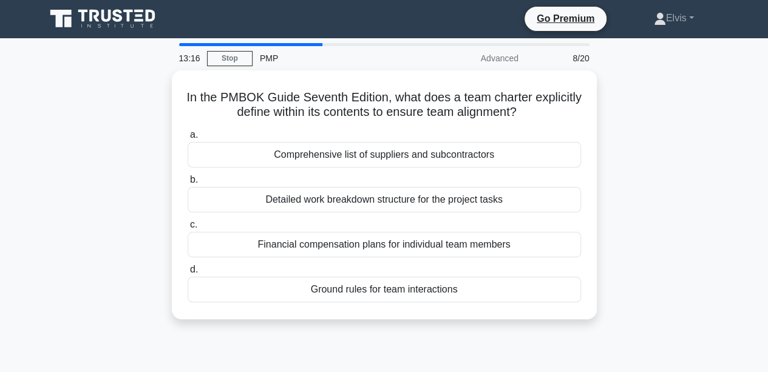
scroll to position [0, 0]
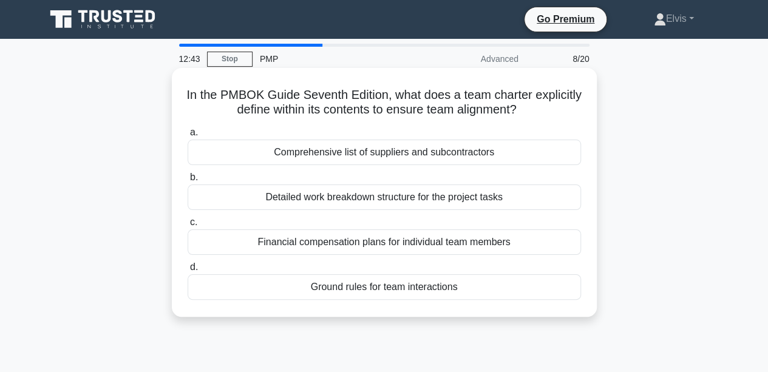
click at [423, 290] on div "Ground rules for team interactions" at bounding box center [385, 288] width 394 height 26
click at [188, 272] on input "d. Ground rules for team interactions" at bounding box center [188, 268] width 0 height 8
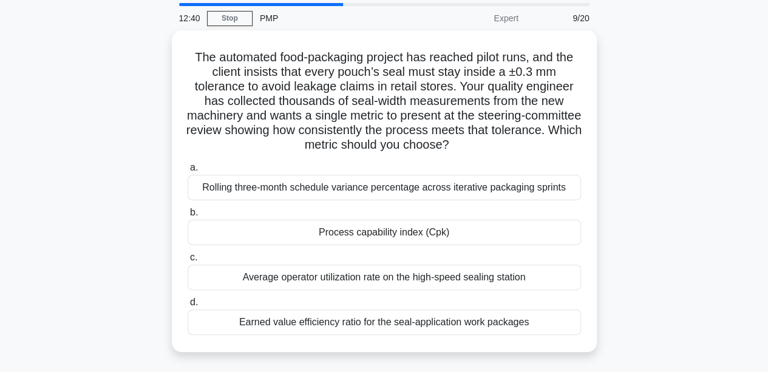
scroll to position [46, 0]
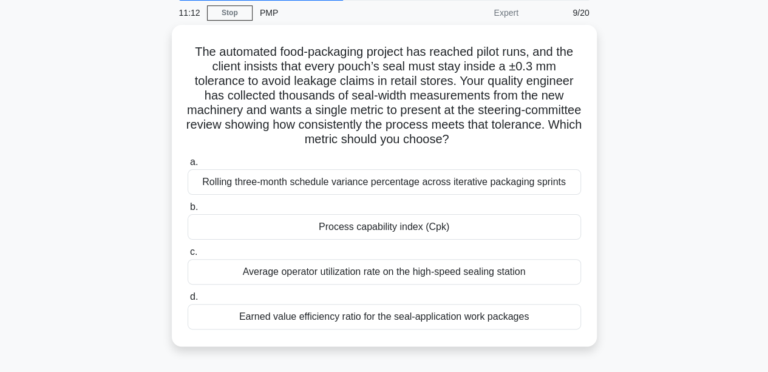
click at [463, 320] on div "Earned value efficiency ratio for the seal-application work packages" at bounding box center [385, 317] width 394 height 26
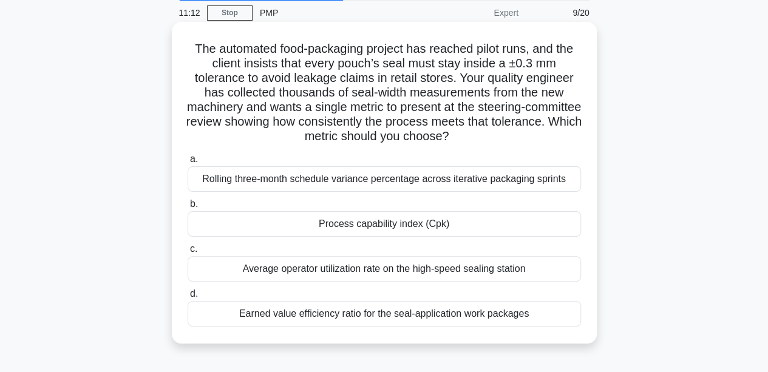
click at [188, 298] on input "d. Earned value efficiency ratio for the seal-application work packages" at bounding box center [188, 294] width 0 height 8
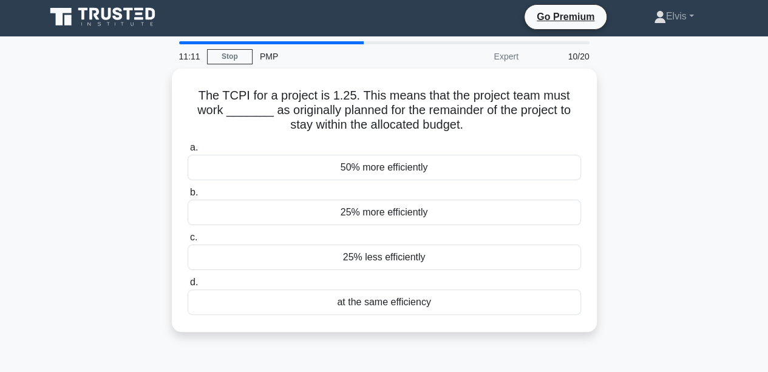
scroll to position [0, 0]
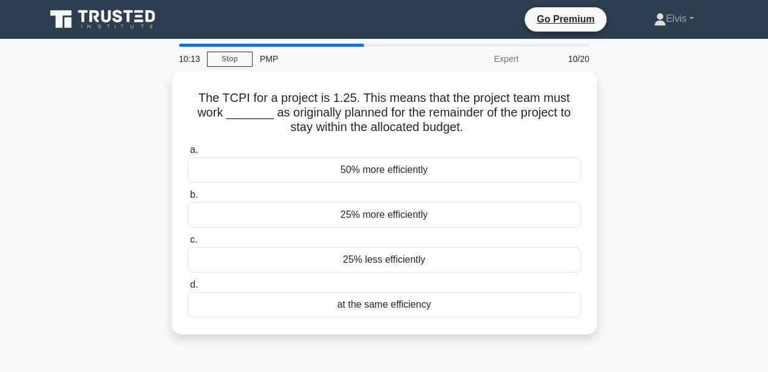
click at [389, 261] on div "25% less efficiently" at bounding box center [385, 260] width 394 height 26
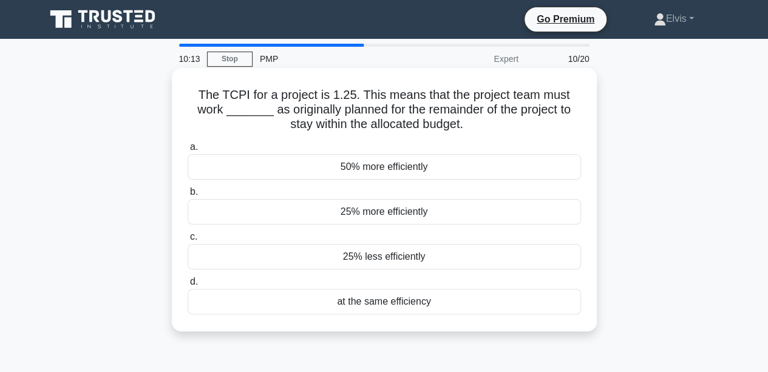
click at [188, 241] on input "c. 25% less efficiently" at bounding box center [188, 237] width 0 height 8
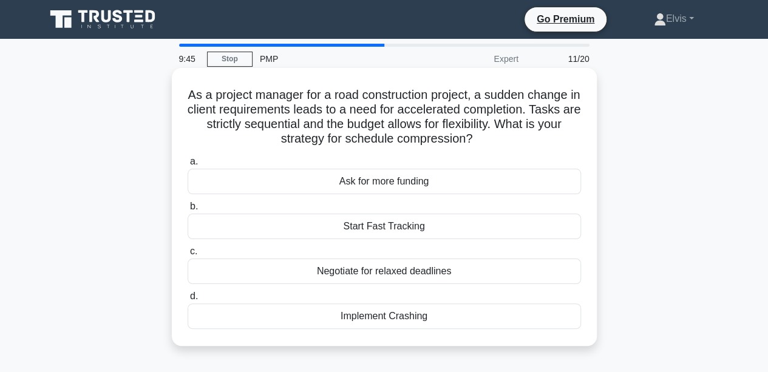
click at [400, 320] on div "Implement Crashing" at bounding box center [385, 317] width 394 height 26
click at [188, 301] on input "d. Implement Crashing" at bounding box center [188, 297] width 0 height 8
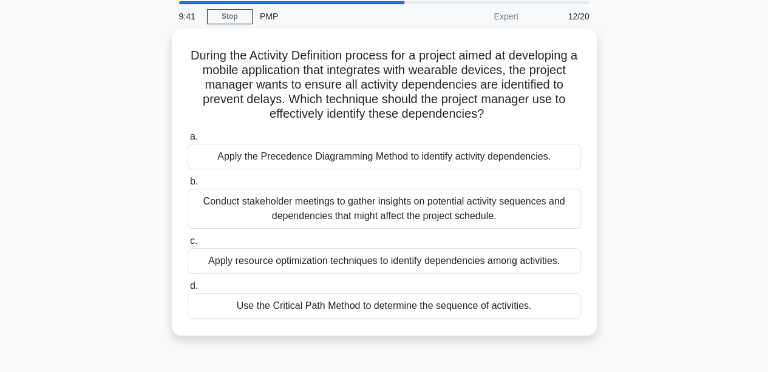
scroll to position [45, 0]
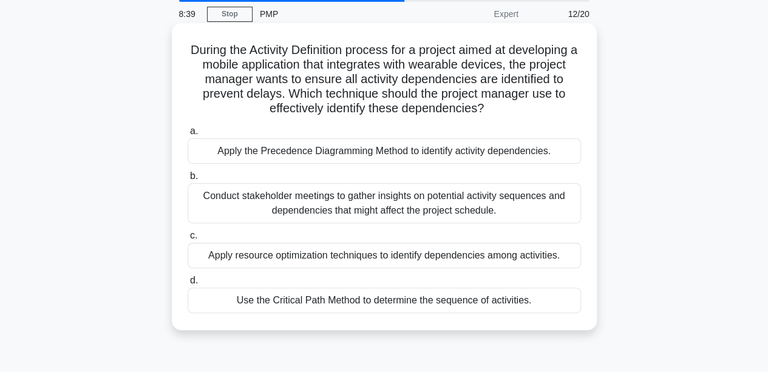
click at [522, 158] on div "Apply the Precedence Diagramming Method to identify activity dependencies." at bounding box center [385, 151] width 394 height 26
click at [188, 135] on input "a. Apply the Precedence Diagramming Method to identify activity dependencies." at bounding box center [188, 132] width 0 height 8
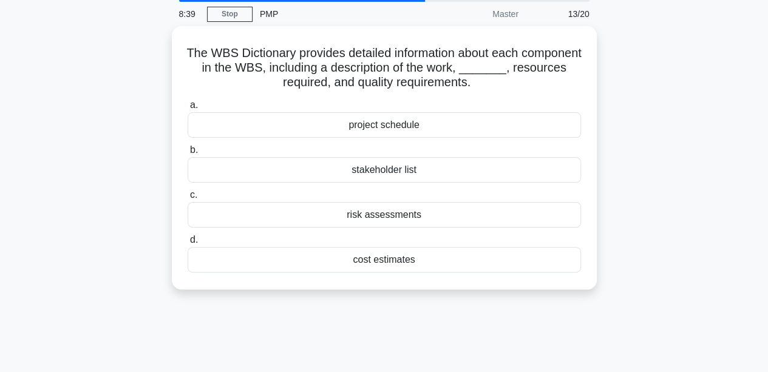
scroll to position [0, 0]
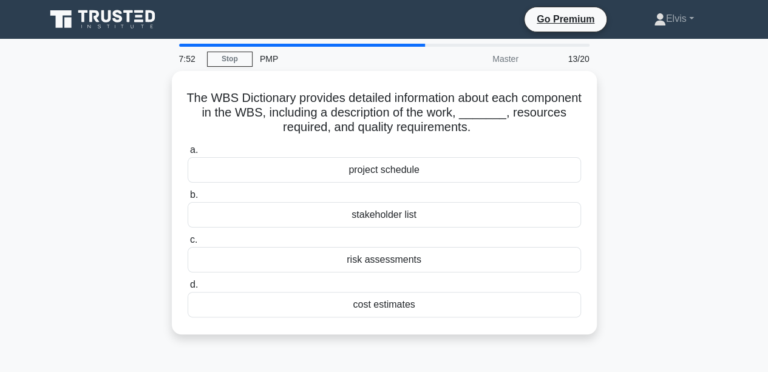
click at [401, 308] on div "cost estimates" at bounding box center [385, 305] width 394 height 26
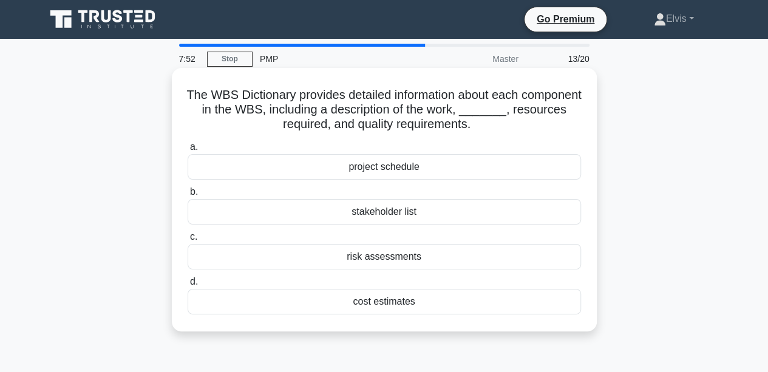
click at [188, 286] on input "d. cost estimates" at bounding box center [188, 282] width 0 height 8
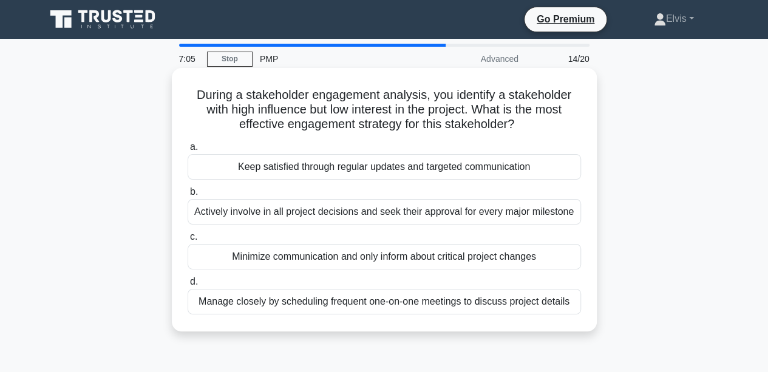
click at [488, 169] on div "Keep satisfied through regular updates and targeted communication" at bounding box center [385, 167] width 394 height 26
click at [188, 151] on input "a. Keep satisfied through regular updates and targeted communication" at bounding box center [188, 147] width 0 height 8
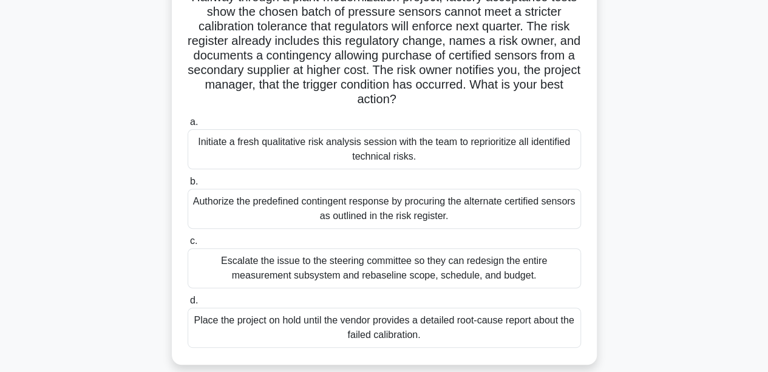
scroll to position [103, 0]
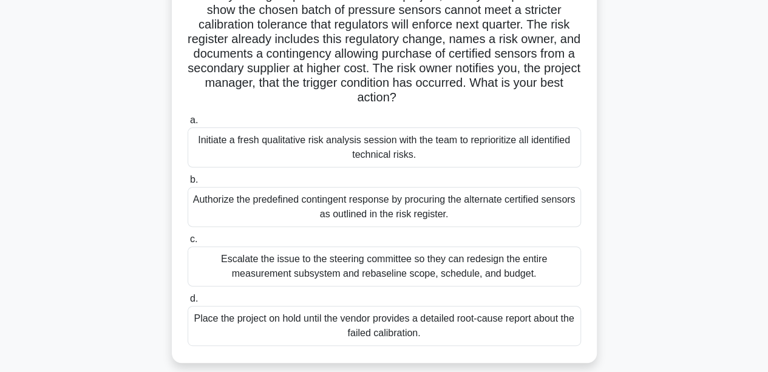
click at [479, 203] on div "Authorize the predefined contingent response by procuring the alternate certifi…" at bounding box center [385, 207] width 394 height 40
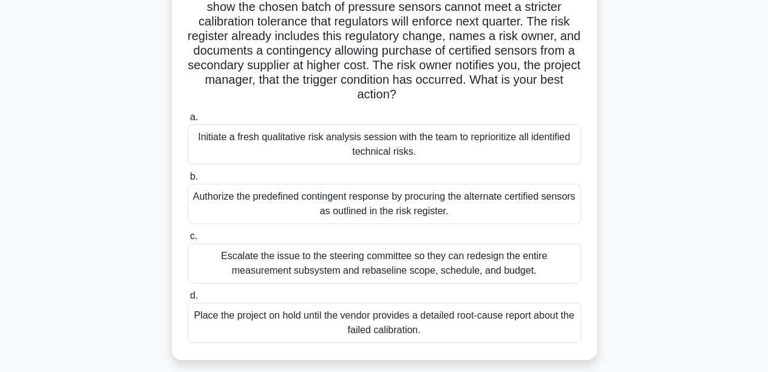
click at [188, 181] on input "b. Authorize the predefined contingent response by procuring the alternate cert…" at bounding box center [188, 177] width 0 height 8
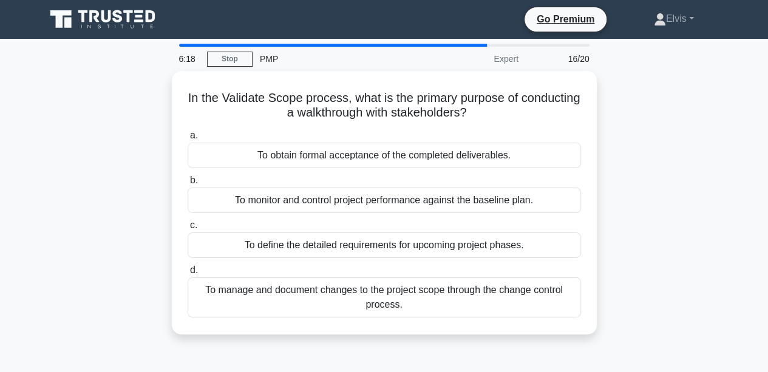
scroll to position [0, 0]
click at [472, 156] on div "To obtain formal acceptance of the completed deliverables." at bounding box center [385, 156] width 394 height 26
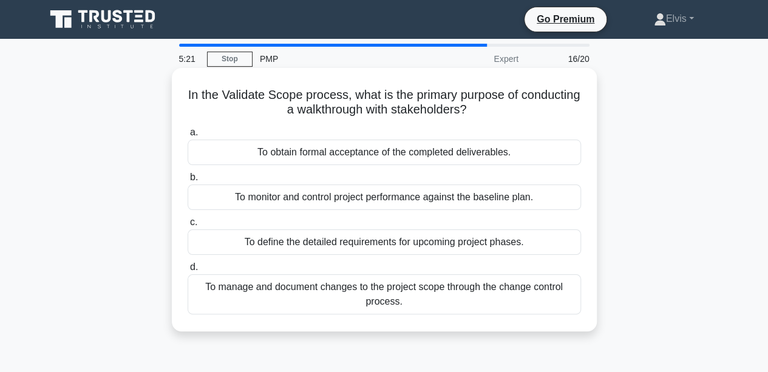
click at [188, 137] on input "a. To obtain formal acceptance of the completed deliverables." at bounding box center [188, 133] width 0 height 8
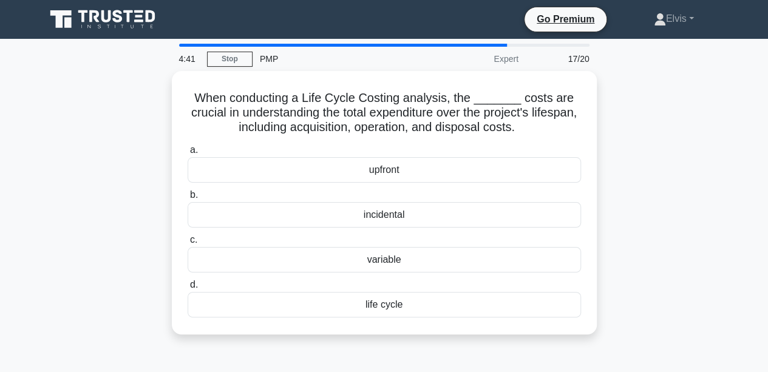
click at [398, 215] on div "incidental" at bounding box center [385, 215] width 394 height 26
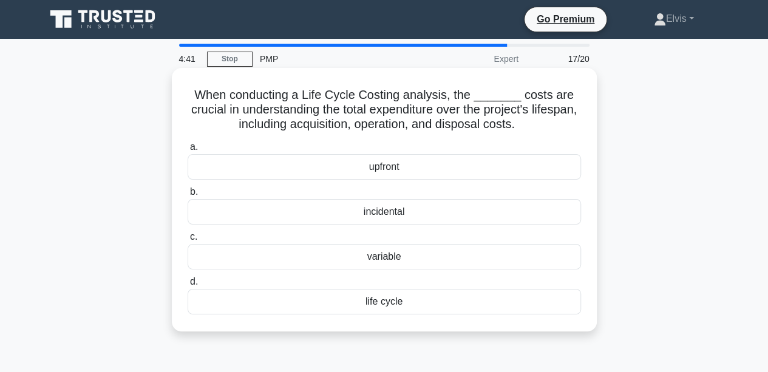
click at [188, 196] on input "b. incidental" at bounding box center [188, 192] width 0 height 8
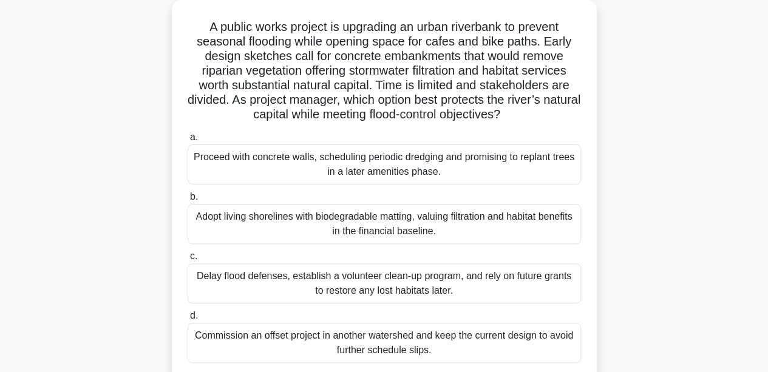
scroll to position [70, 0]
click at [398, 344] on div "Commission an offset project in another watershed and keep the current design t…" at bounding box center [385, 344] width 394 height 40
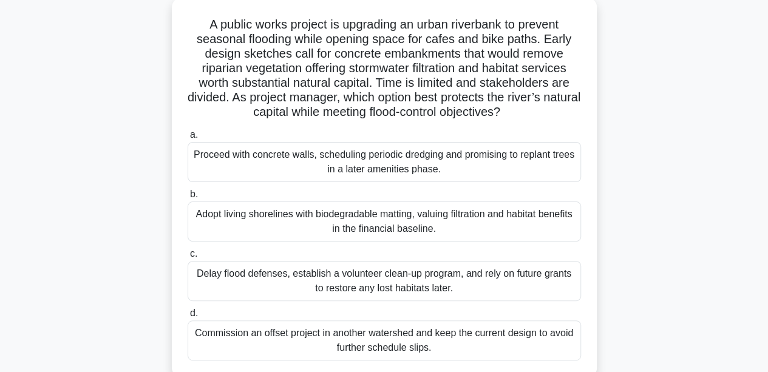
click at [188, 318] on input "d. Commission an offset project in another watershed and keep the current desig…" at bounding box center [188, 314] width 0 height 8
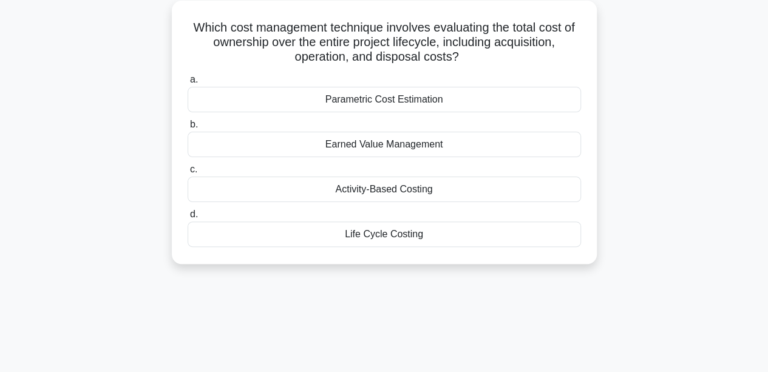
scroll to position [0, 0]
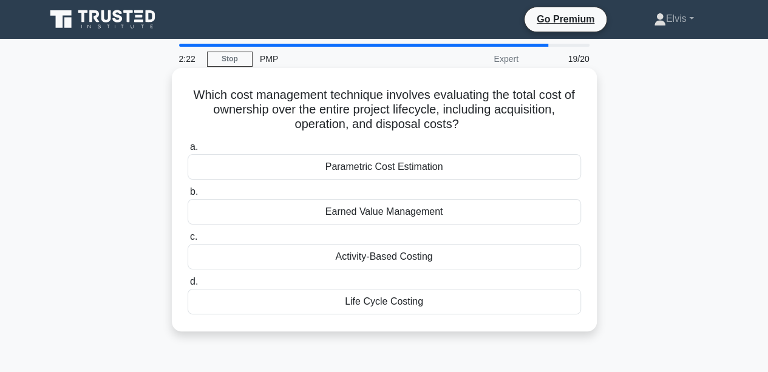
click at [408, 307] on div "Life Cycle Costing" at bounding box center [385, 302] width 394 height 26
click at [188, 286] on input "d. Life Cycle Costing" at bounding box center [188, 282] width 0 height 8
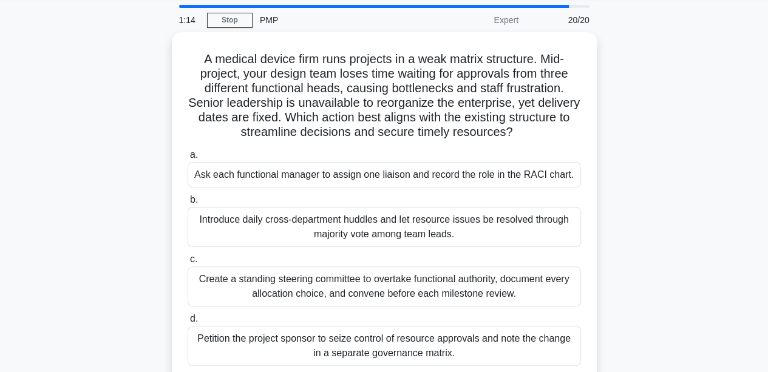
scroll to position [41, 0]
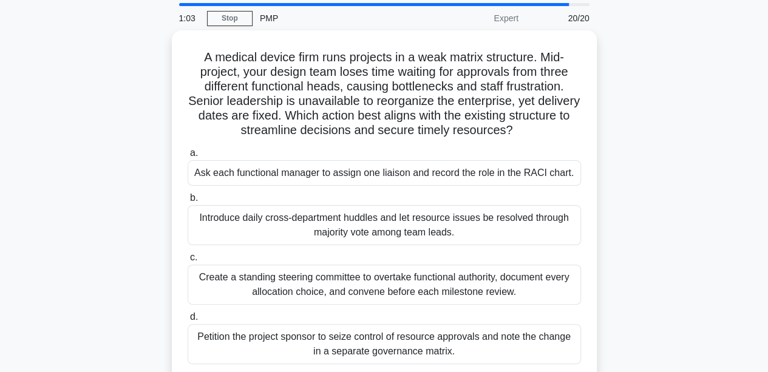
click at [514, 173] on div "Ask each functional manager to assign one liaison and record the role in the RA…" at bounding box center [385, 173] width 394 height 26
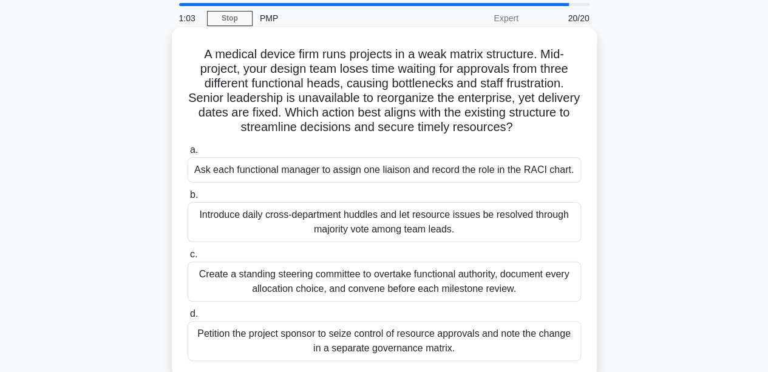
click at [188, 154] on input "a. Ask each functional manager to assign one liaison and record the role in the…" at bounding box center [188, 150] width 0 height 8
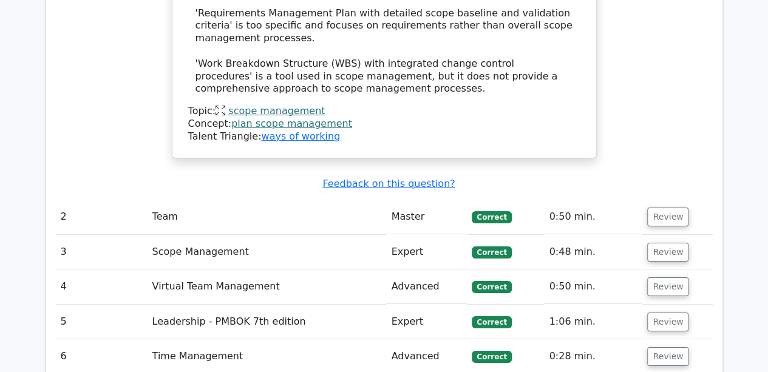
scroll to position [1932, 0]
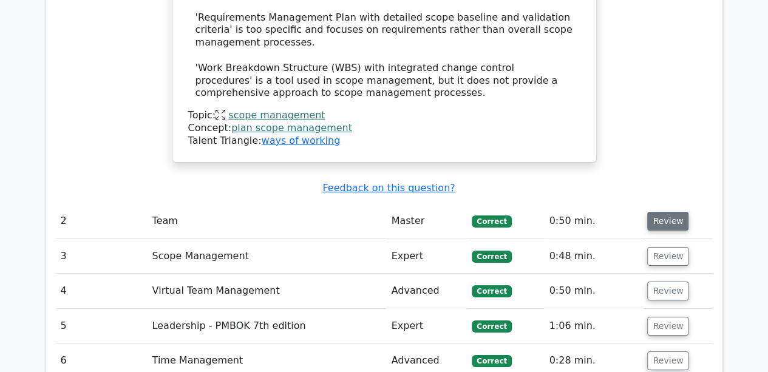
click at [665, 212] on button "Review" at bounding box center [668, 221] width 41 height 19
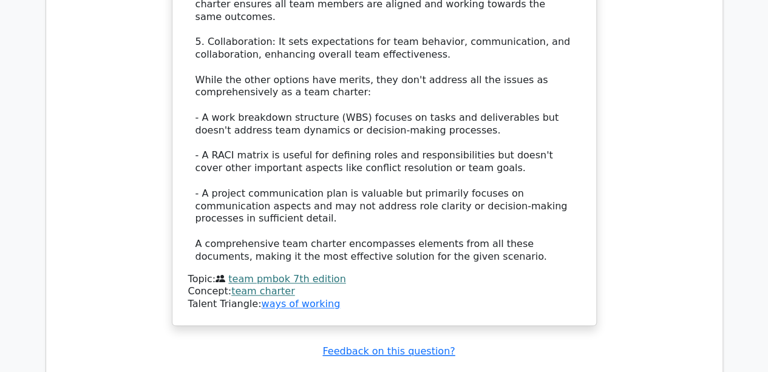
scroll to position [2828, 0]
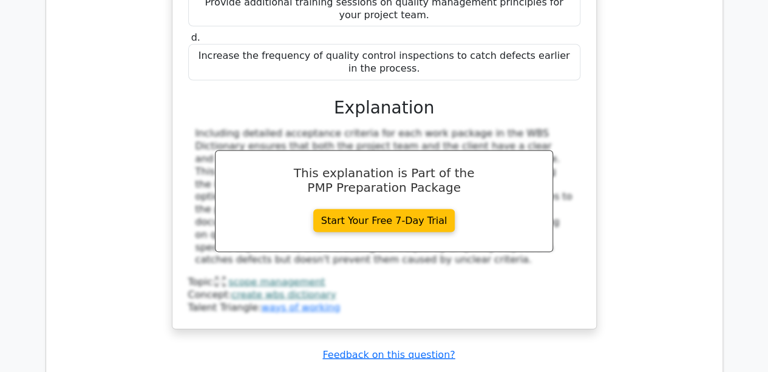
scroll to position [3460, 0]
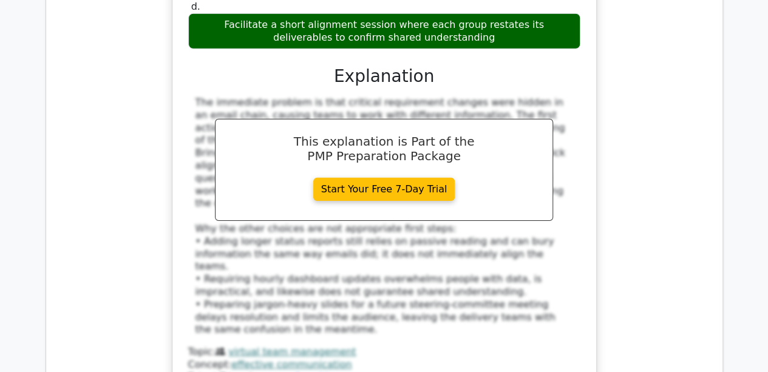
scroll to position [4141, 0]
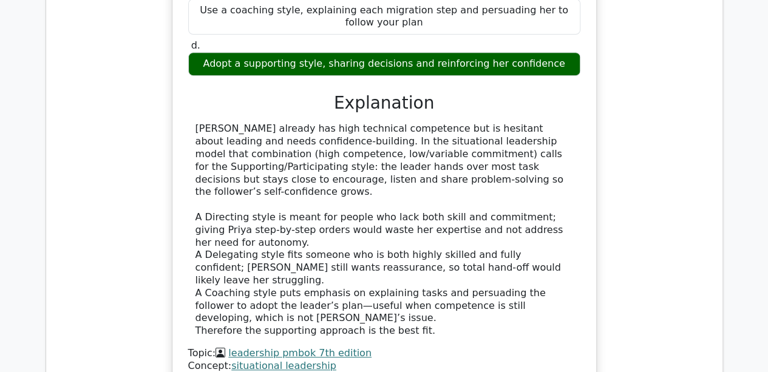
scroll to position [4870, 0]
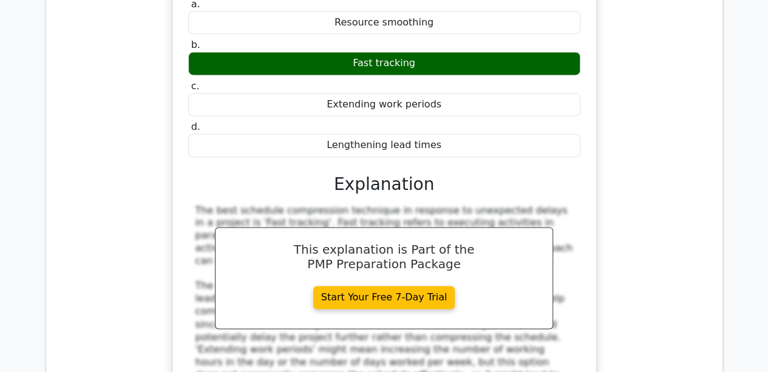
scroll to position [5435, 0]
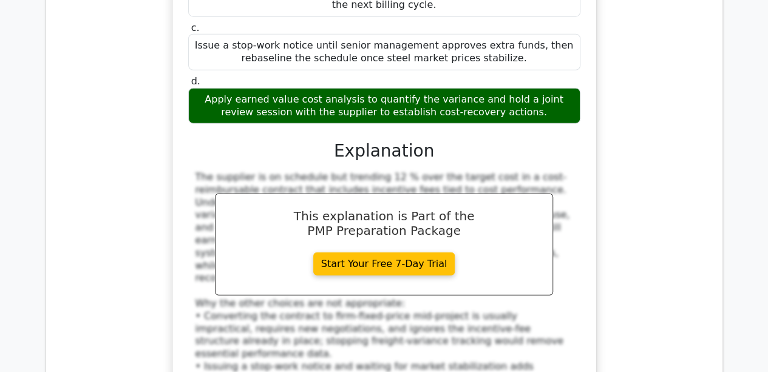
scroll to position [6224, 0]
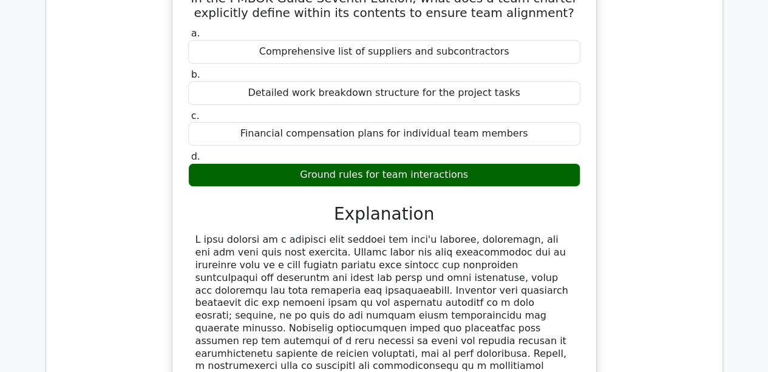
scroll to position [6826, 0]
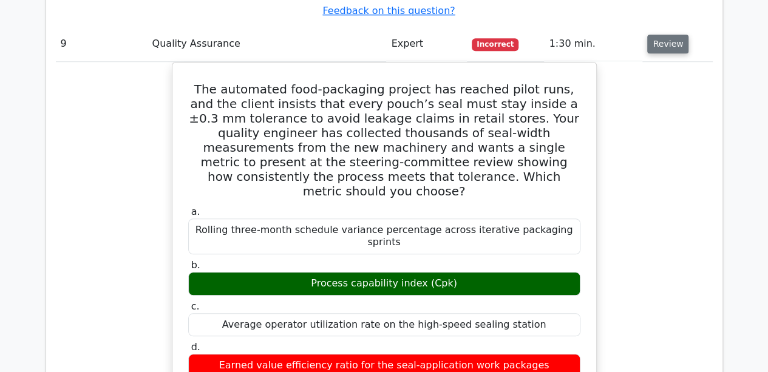
scroll to position [7353, 0]
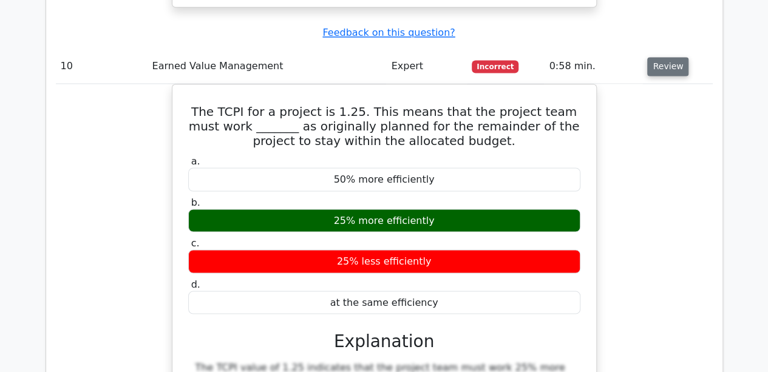
scroll to position [7954, 0]
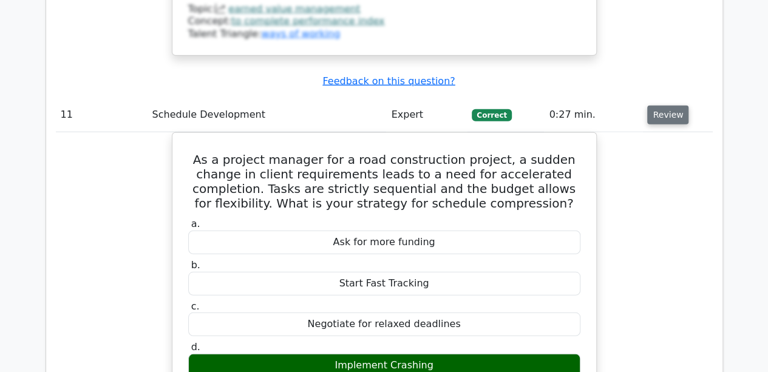
scroll to position [8481, 0]
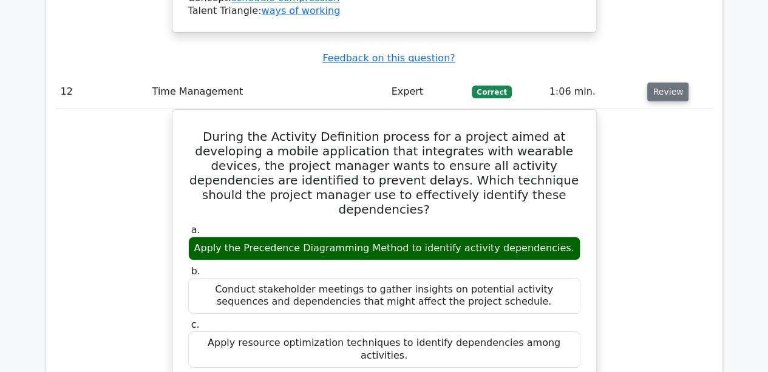
scroll to position [9113, 0]
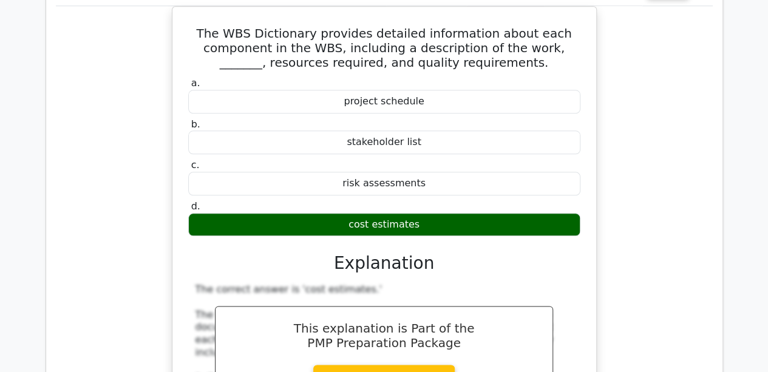
scroll to position [9826, 0]
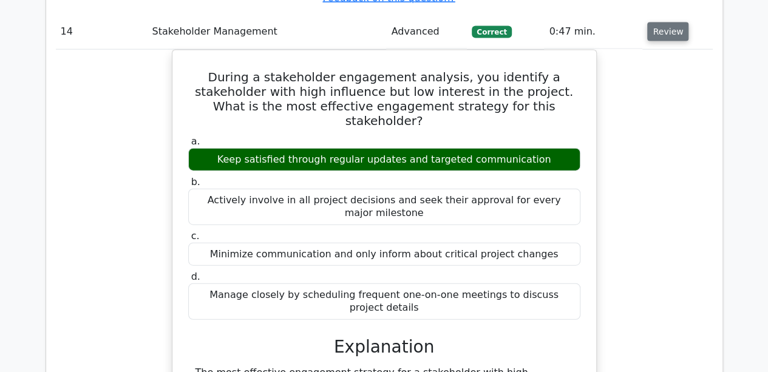
scroll to position [10566, 0]
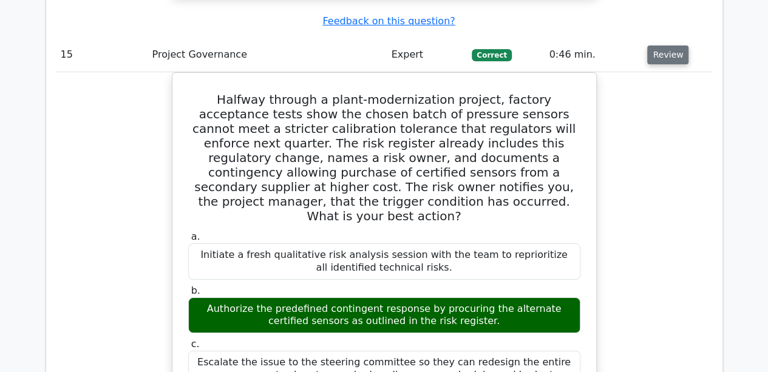
scroll to position [11412, 0]
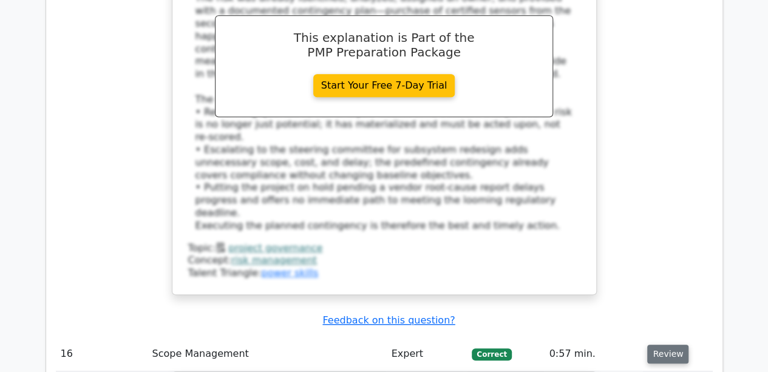
scroll to position [11915, 0]
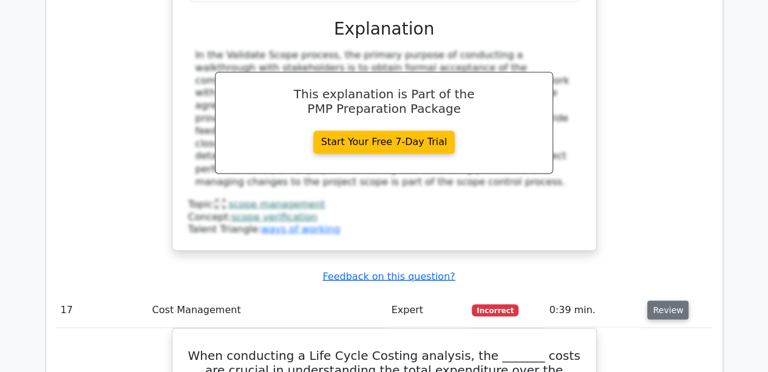
scroll to position [12510, 0]
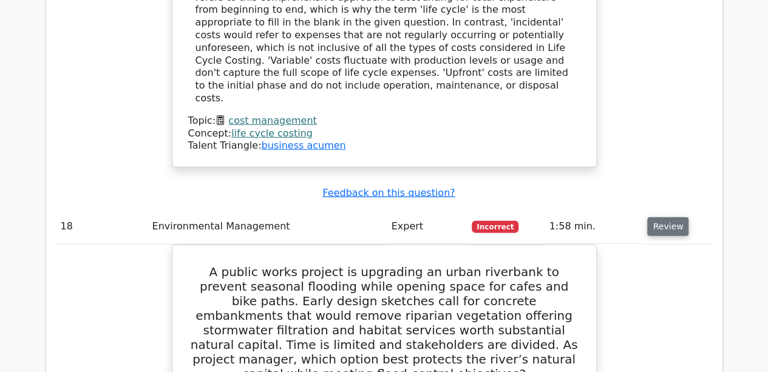
scroll to position [13190, 0]
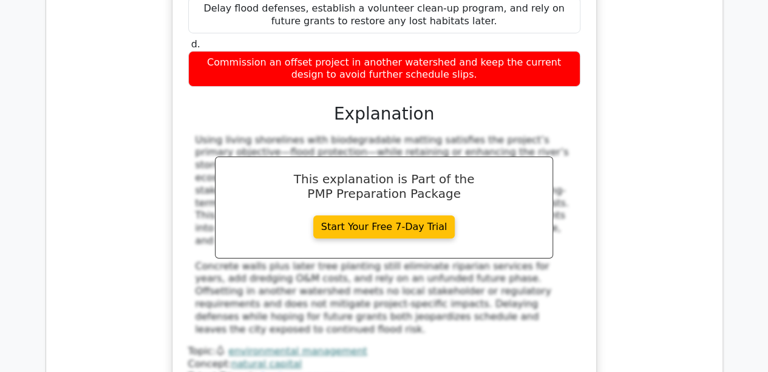
scroll to position [13701, 0]
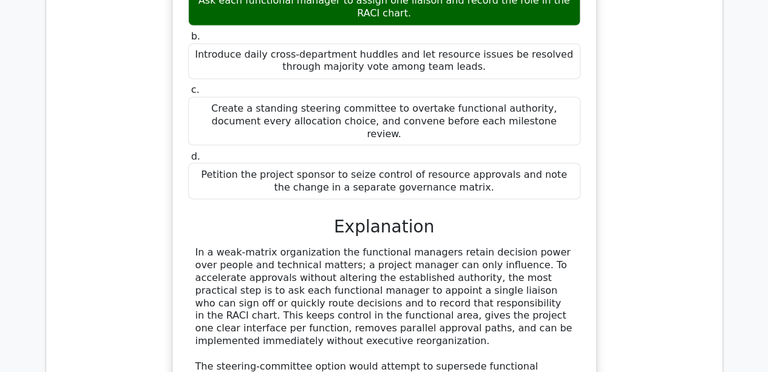
scroll to position [14884, 0]
